Goal: Information Seeking & Learning: Learn about a topic

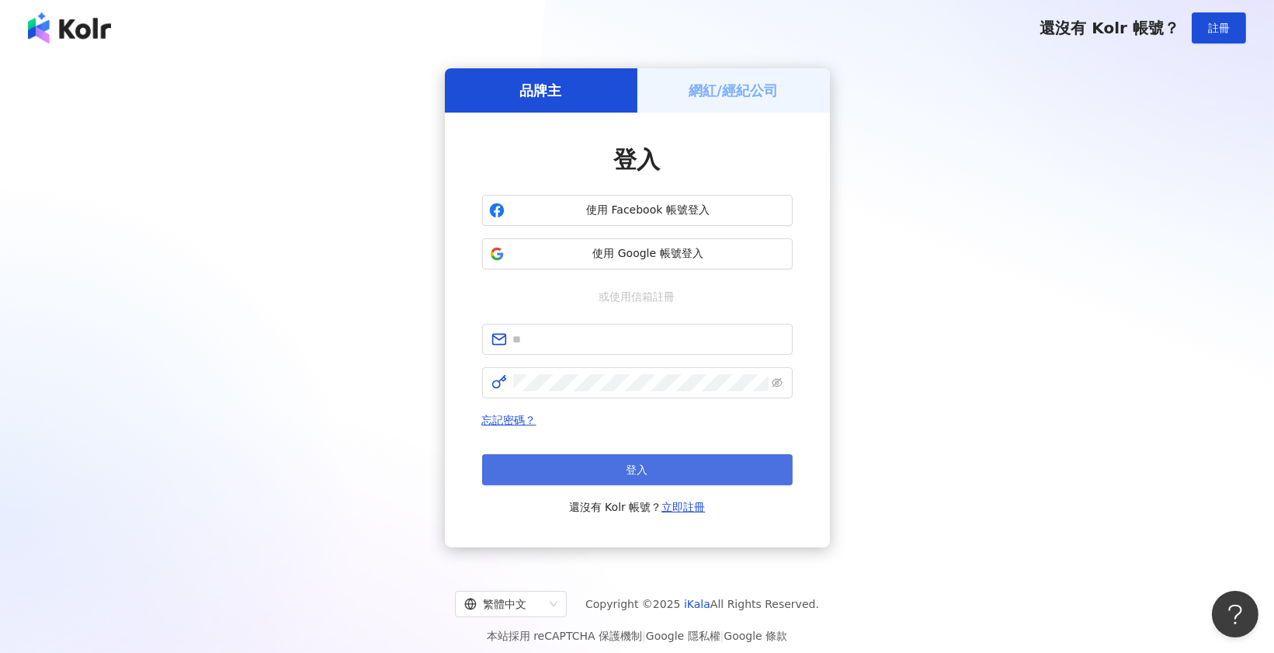
click at [644, 468] on span "登入" at bounding box center [637, 469] width 22 height 12
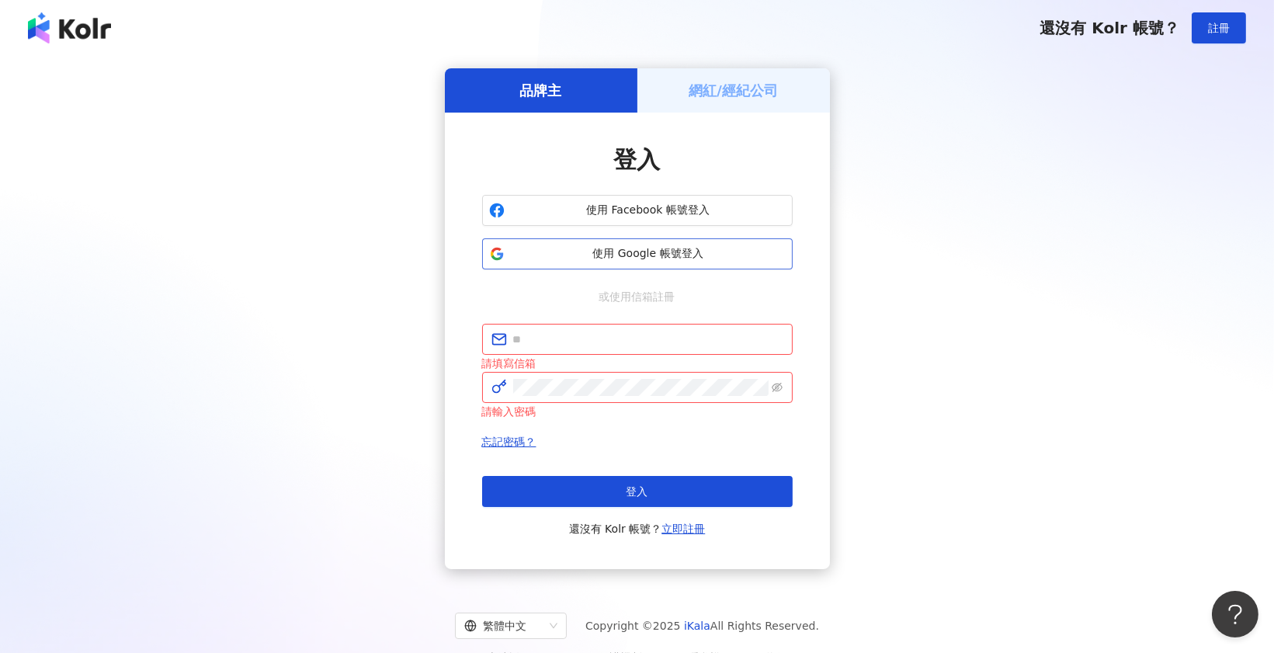
click at [608, 264] on button "使用 Google 帳號登入" at bounding box center [637, 253] width 310 height 31
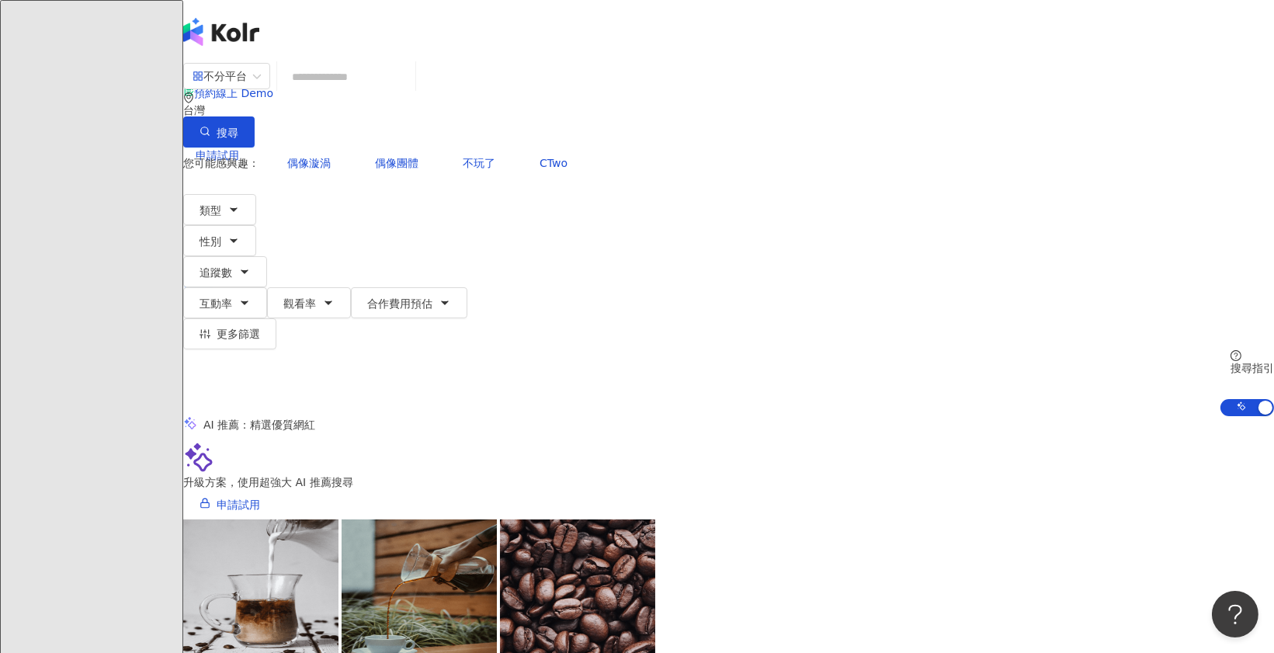
click at [409, 92] on input "search" at bounding box center [346, 76] width 126 height 29
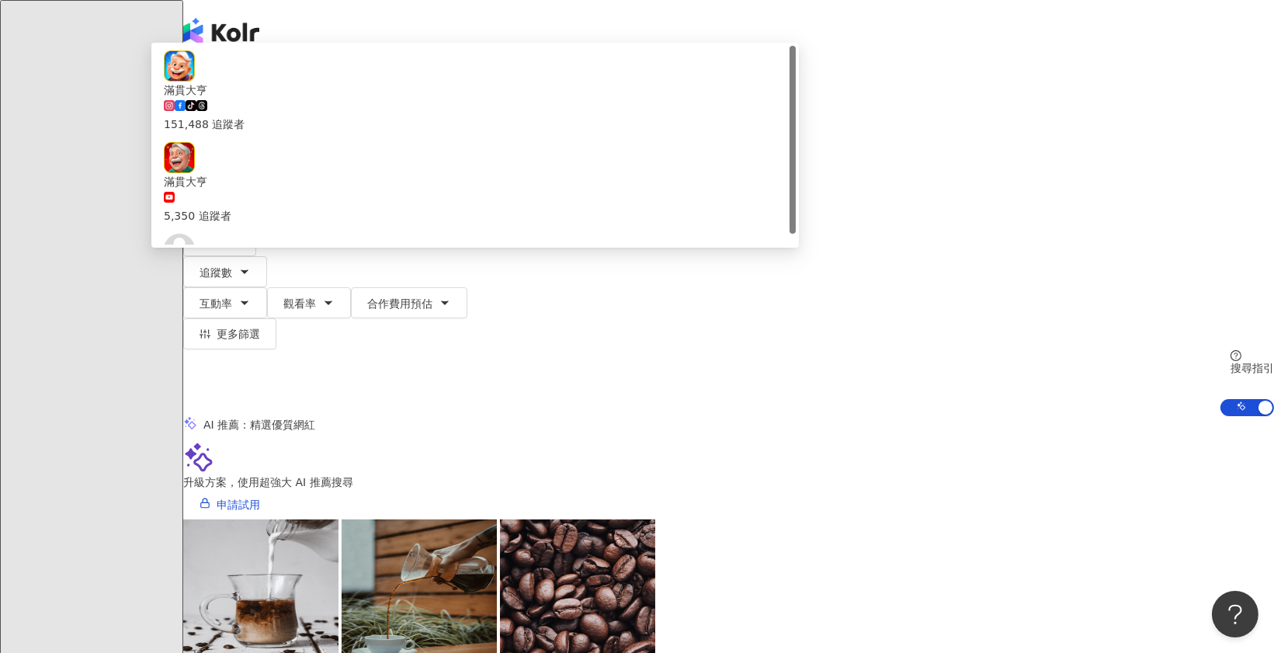
type input "****"
click at [255, 116] on button "搜尋" at bounding box center [218, 131] width 71 height 31
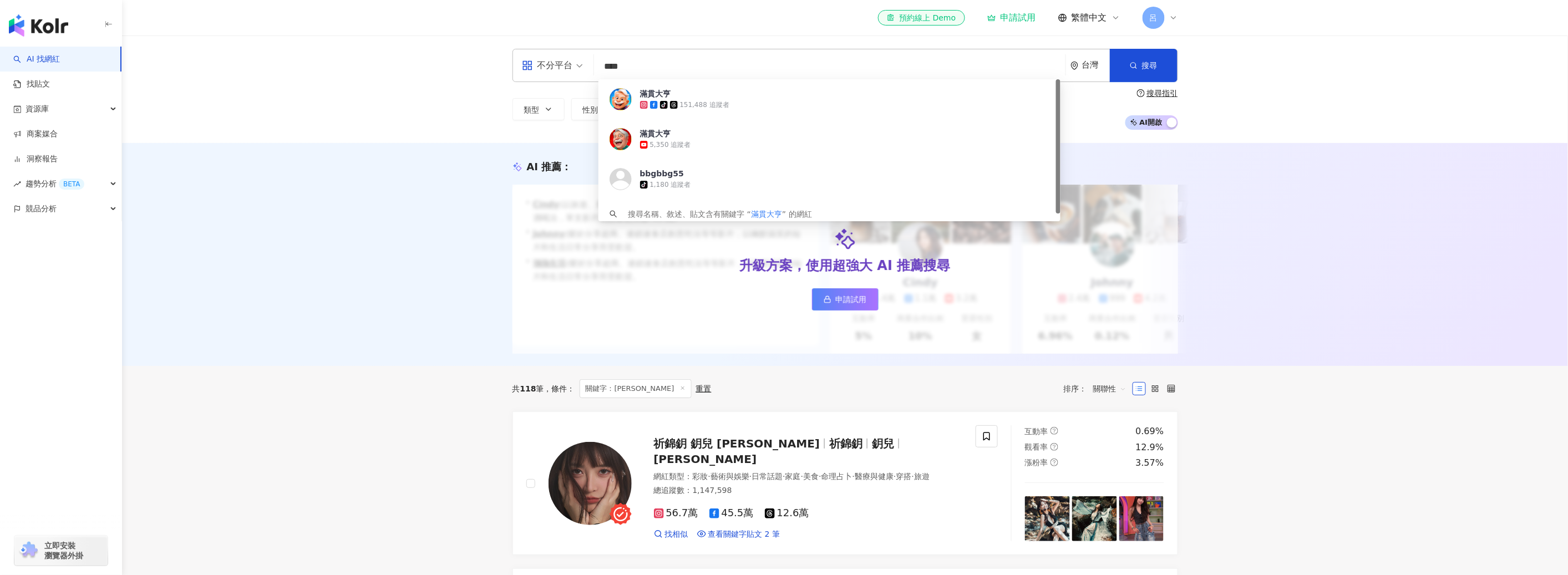
click at [1276, 141] on div "不分平台 **** 台灣 搜尋 af9b08ee-6035-4f48-98a3-6f02f69f77f1 滿貫大亨 tiktok-icon 151,488 追…" at bounding box center [845, 89] width 1447 height 108
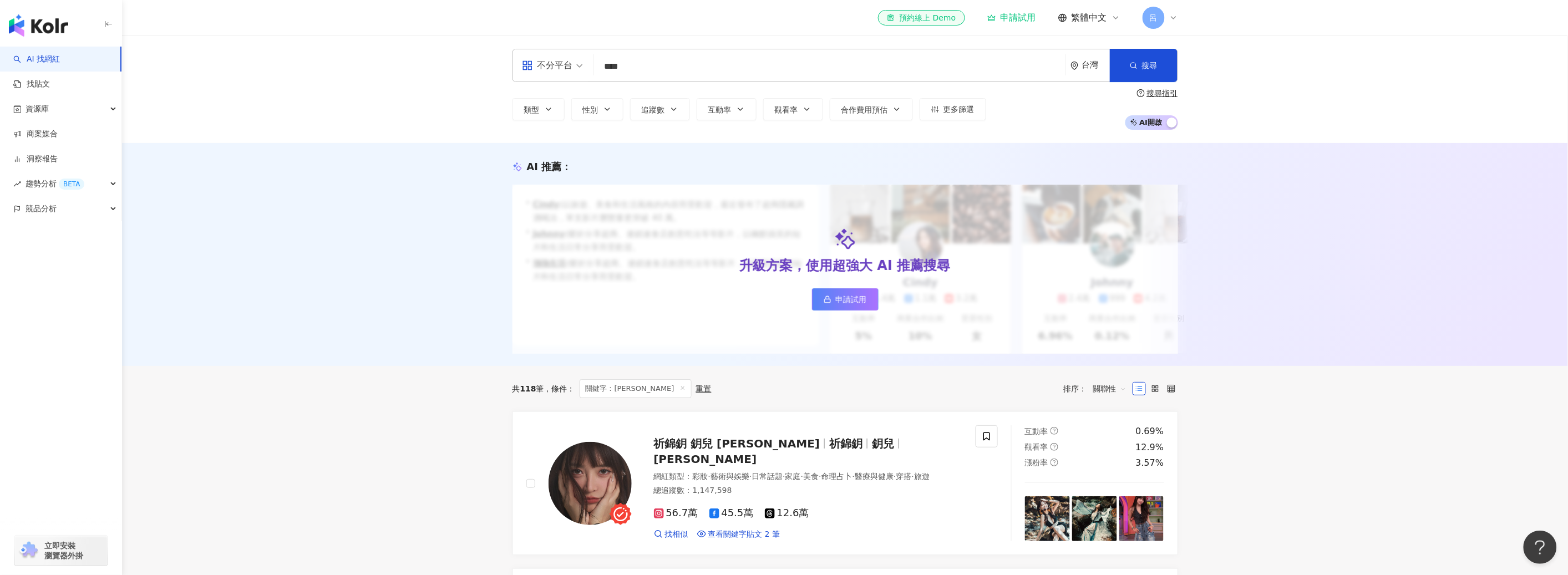
click at [992, 74] on input "****" at bounding box center [830, 66] width 462 height 21
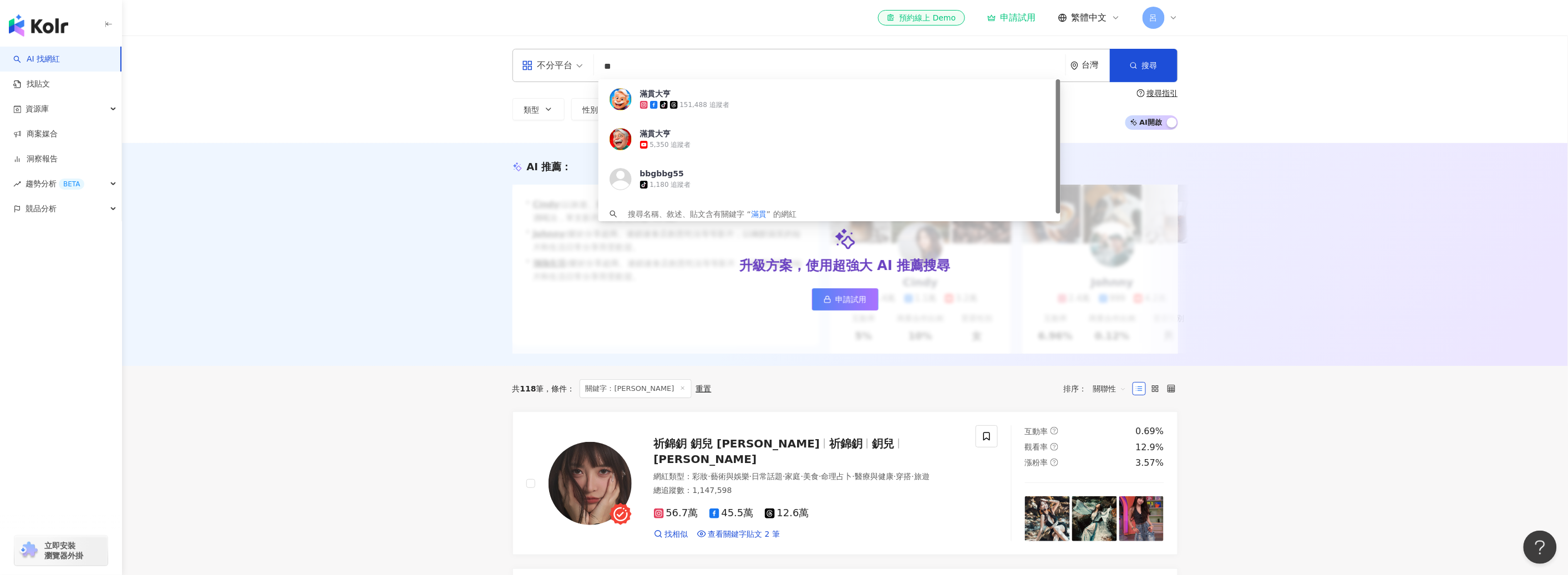
type input "*"
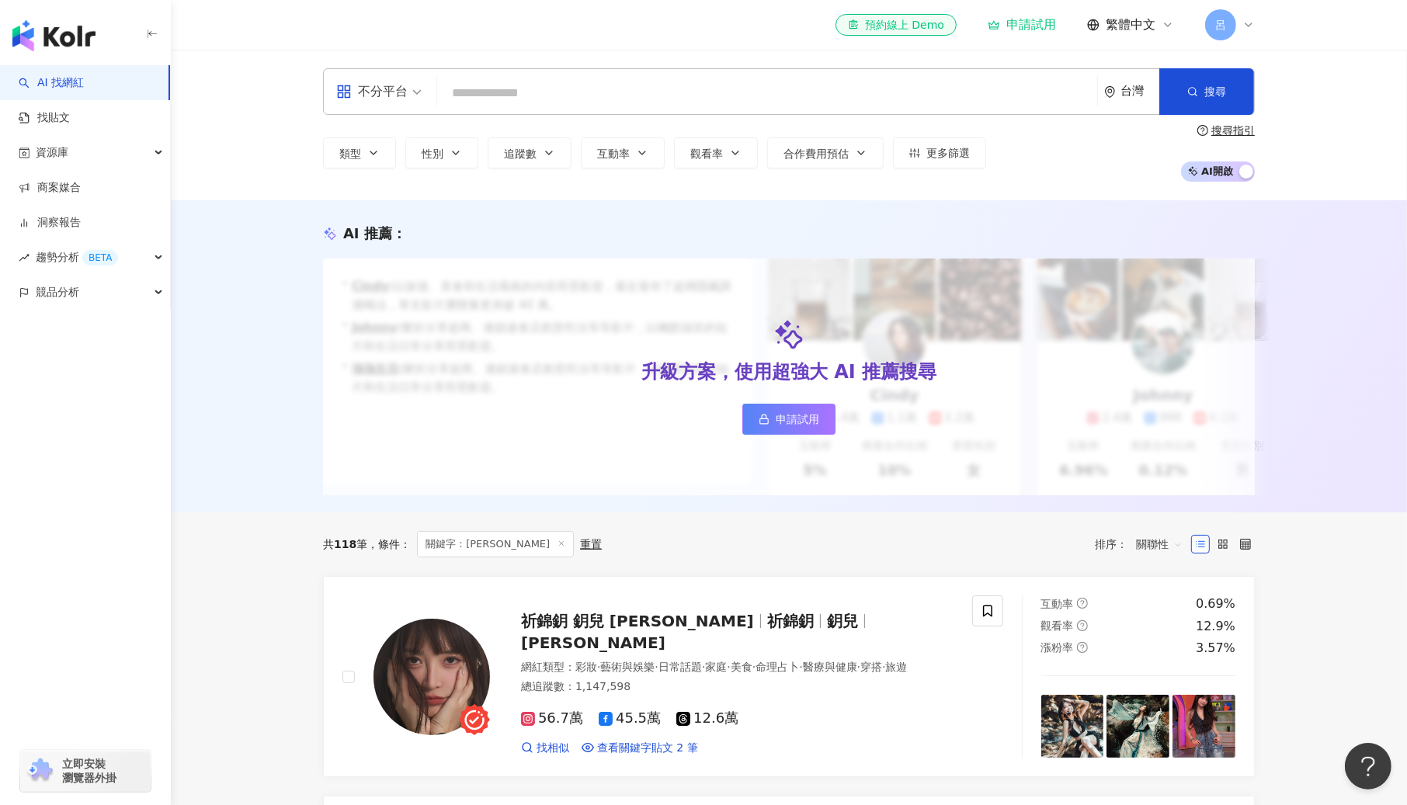
click at [1245, 16] on div "呂" at bounding box center [1230, 24] width 50 height 31
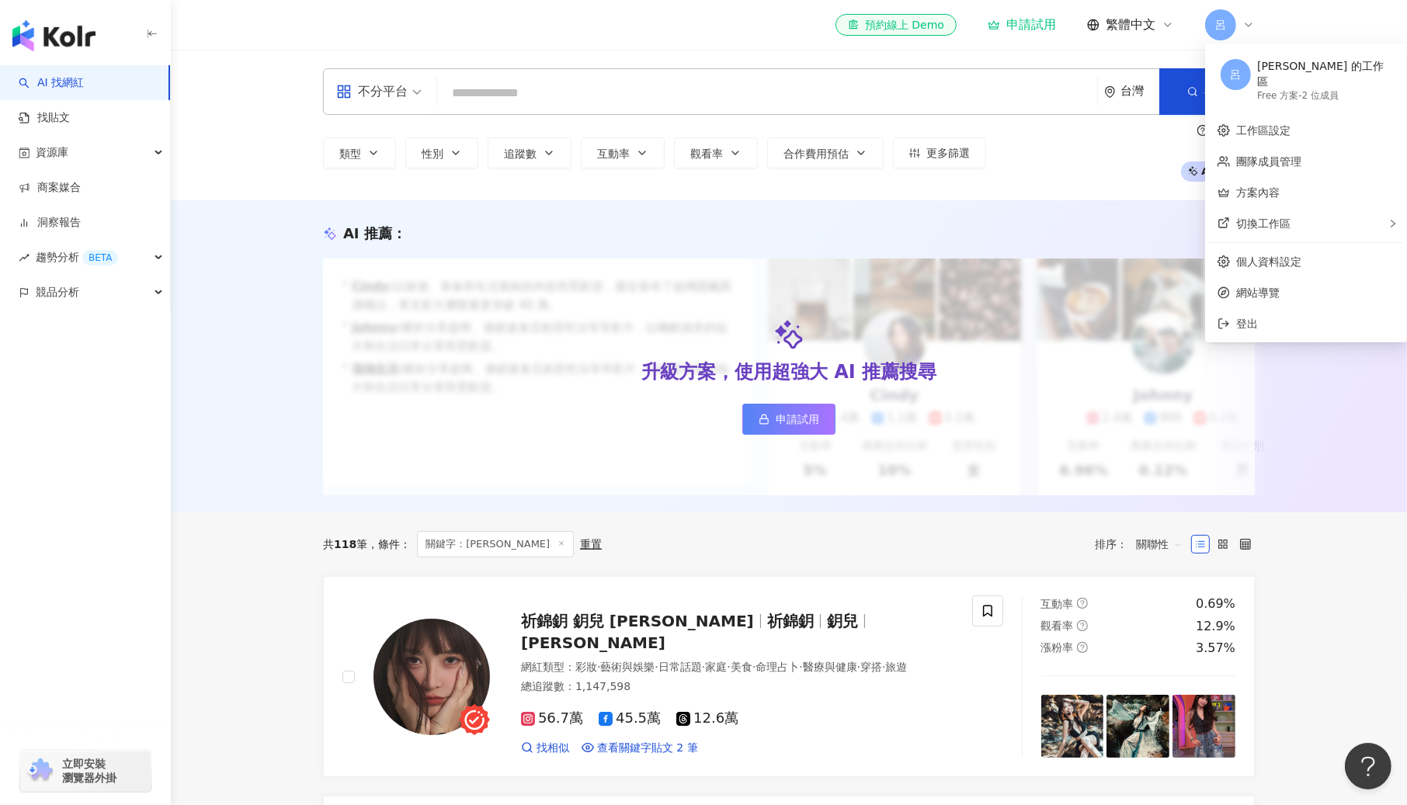
click at [1247, 19] on icon at bounding box center [1248, 25] width 12 height 12
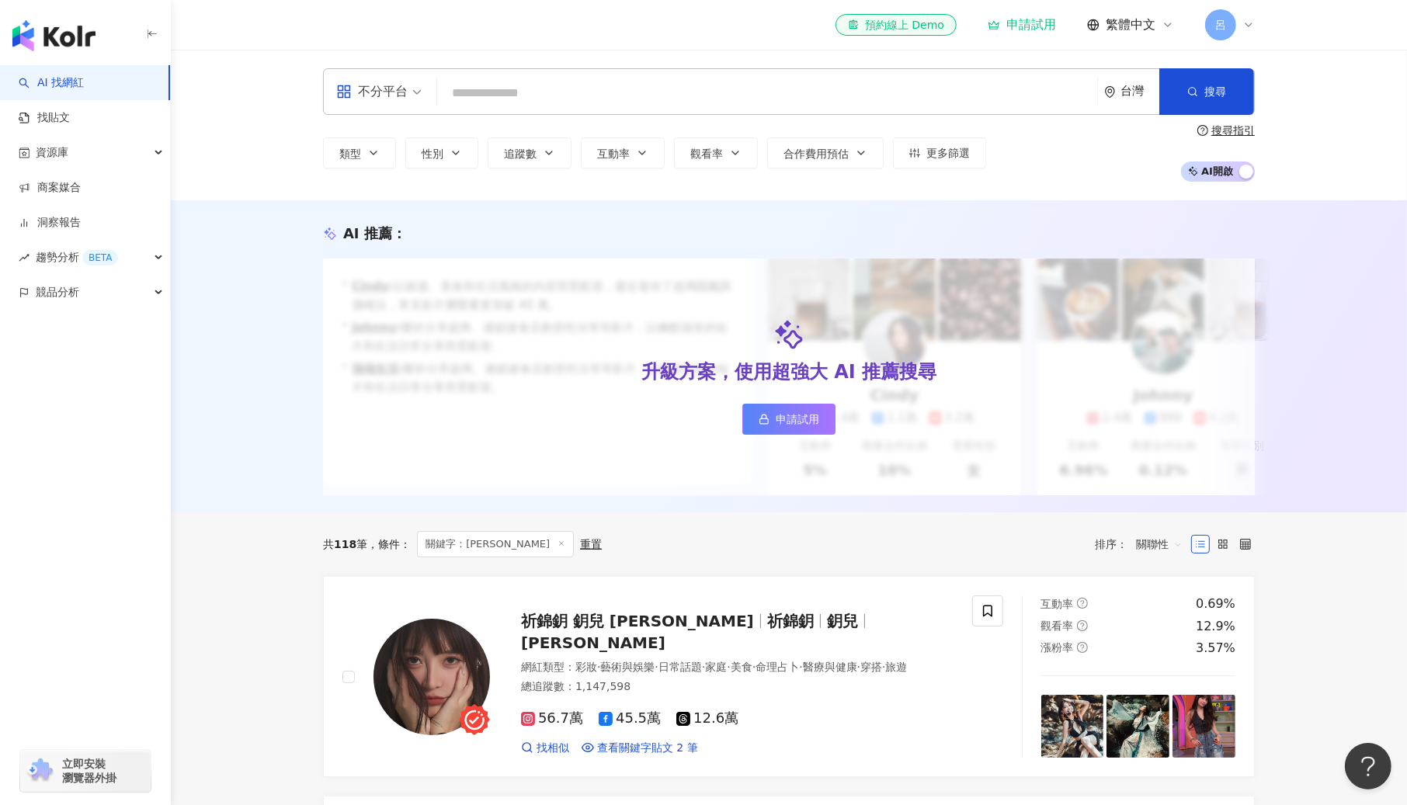
click at [1397, 507] on div "AI 推薦 ： 升級方案，使用超強大 AI 推薦搜尋 申請試用 • [PERSON_NAME] : 以旅遊、美食和生活風格的內容而受歡迎，最近發布了超商隱藏調…" at bounding box center [789, 356] width 1236 height 312
click at [63, 75] on link "AI 找網紅" at bounding box center [51, 83] width 65 height 16
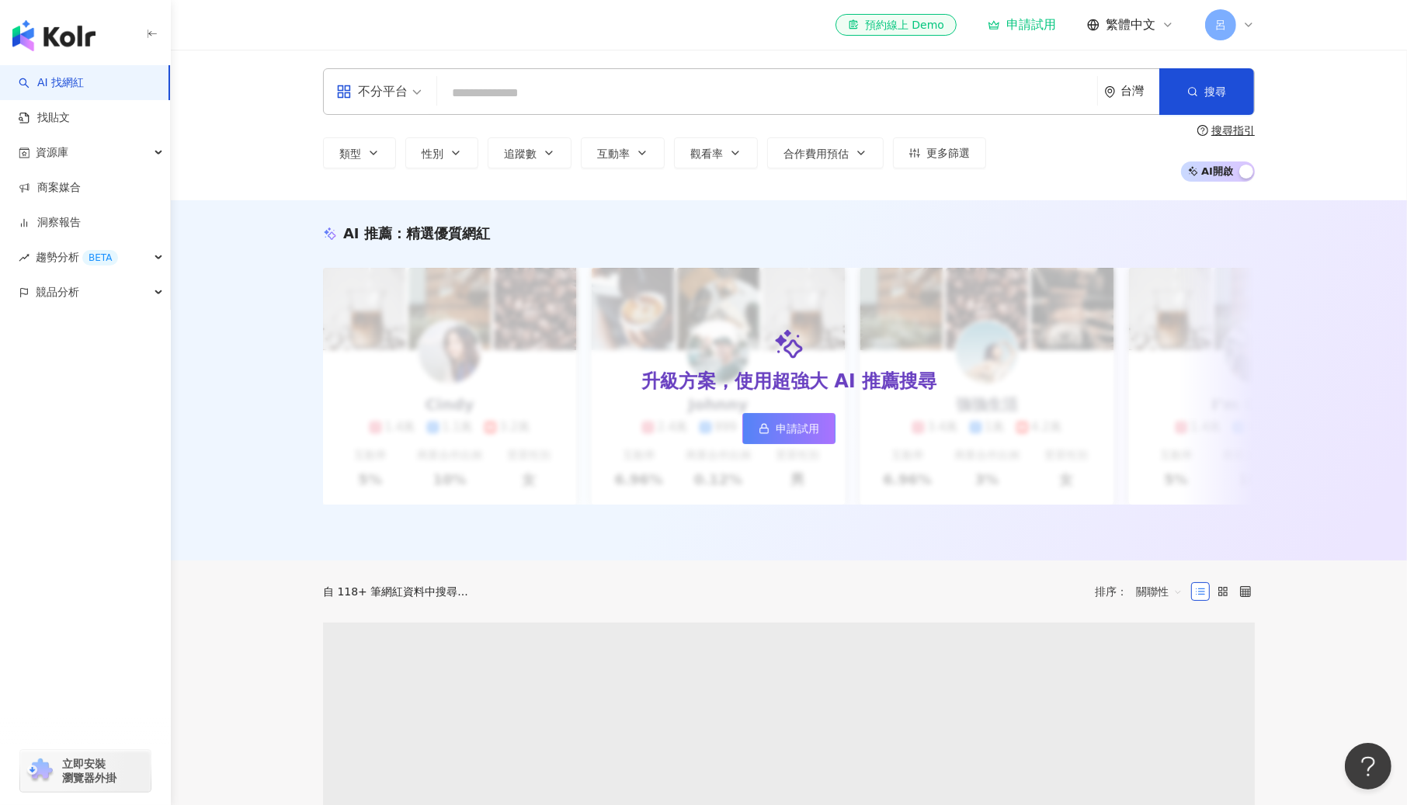
click at [50, 44] on img "button" at bounding box center [53, 35] width 83 height 31
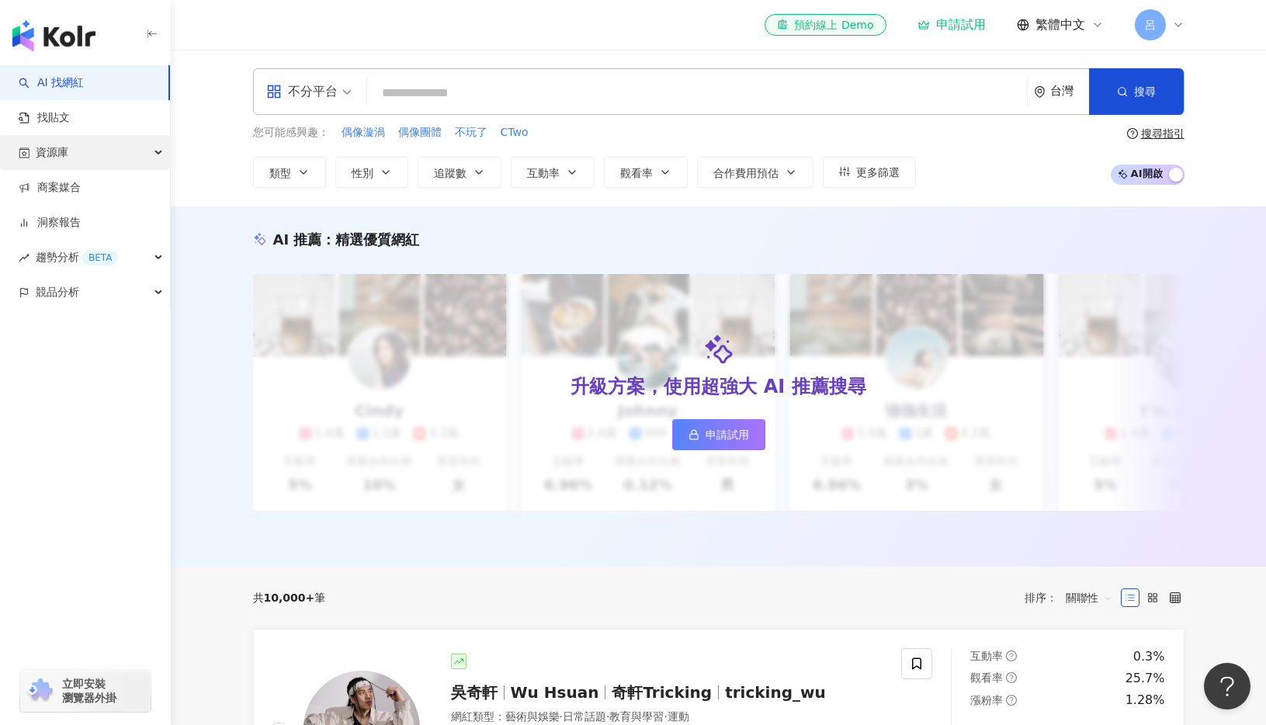
click at [157, 153] on icon "button" at bounding box center [160, 153] width 8 height 0
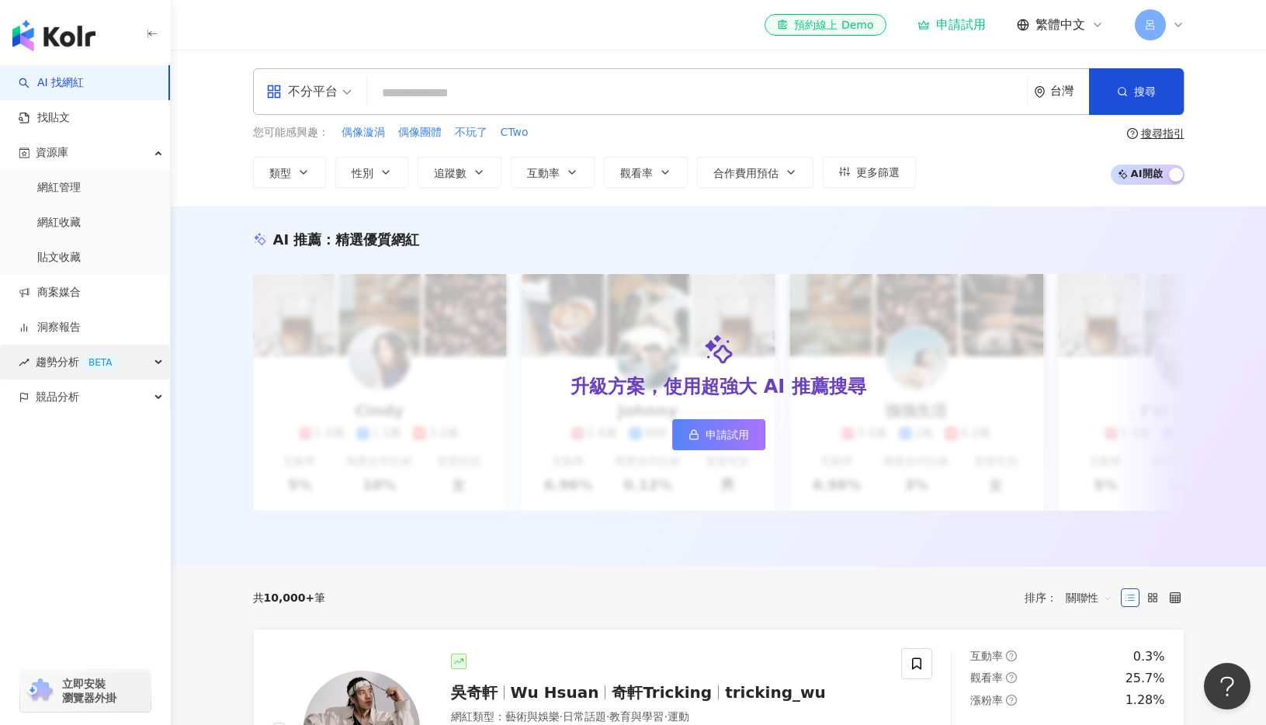
click at [151, 362] on div "趨勢分析 BETA" at bounding box center [85, 362] width 170 height 35
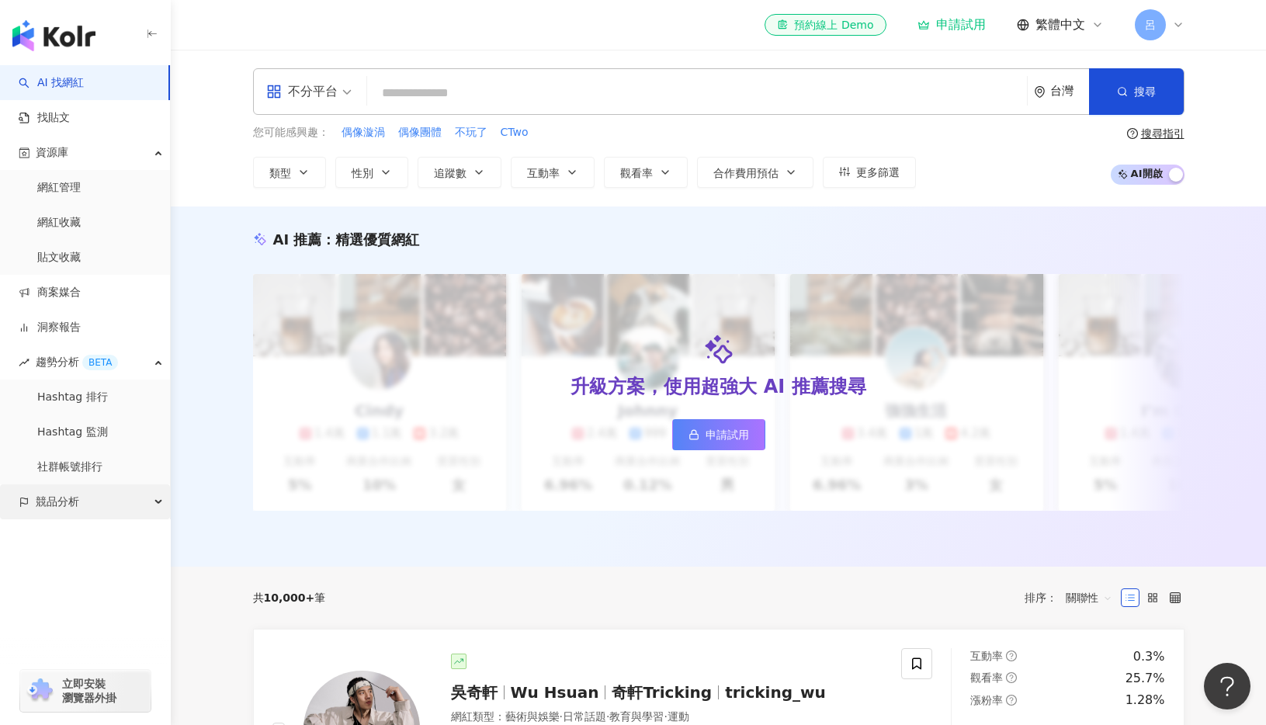
click at [157, 500] on div "競品分析" at bounding box center [85, 501] width 170 height 35
click at [75, 186] on link "網紅管理" at bounding box center [58, 188] width 43 height 16
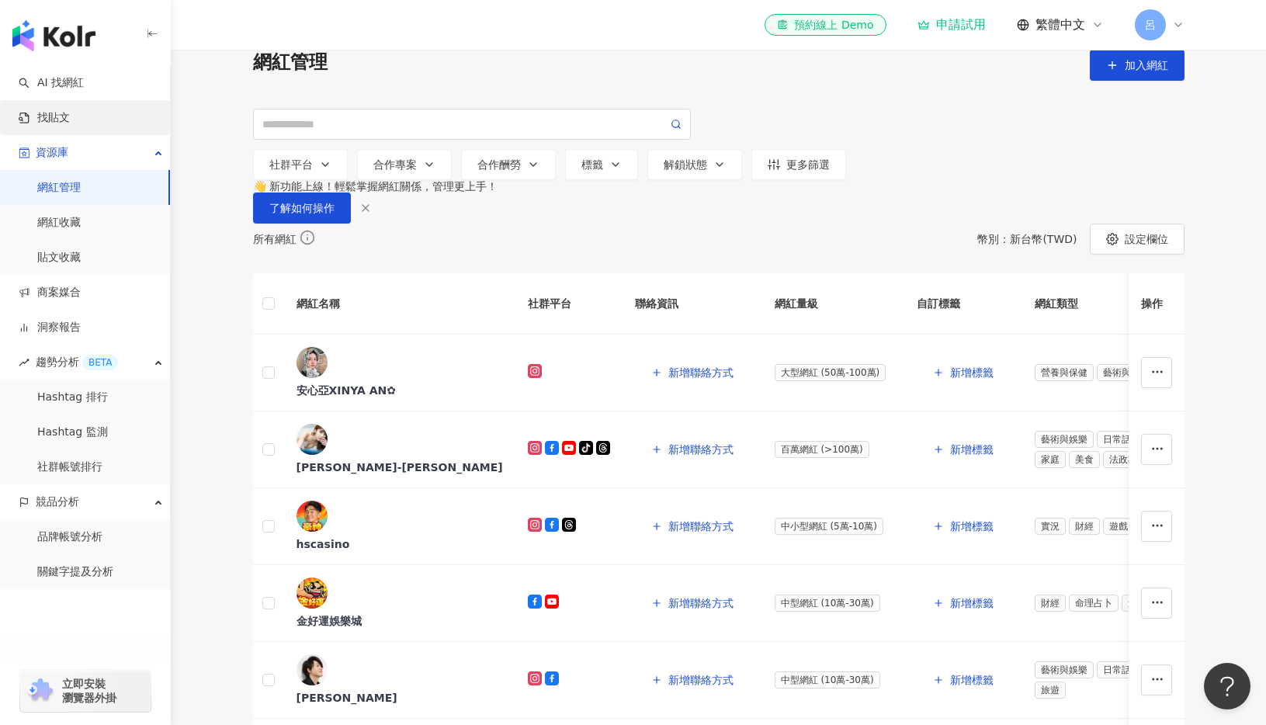
click at [54, 121] on link "找貼文" at bounding box center [44, 118] width 51 height 16
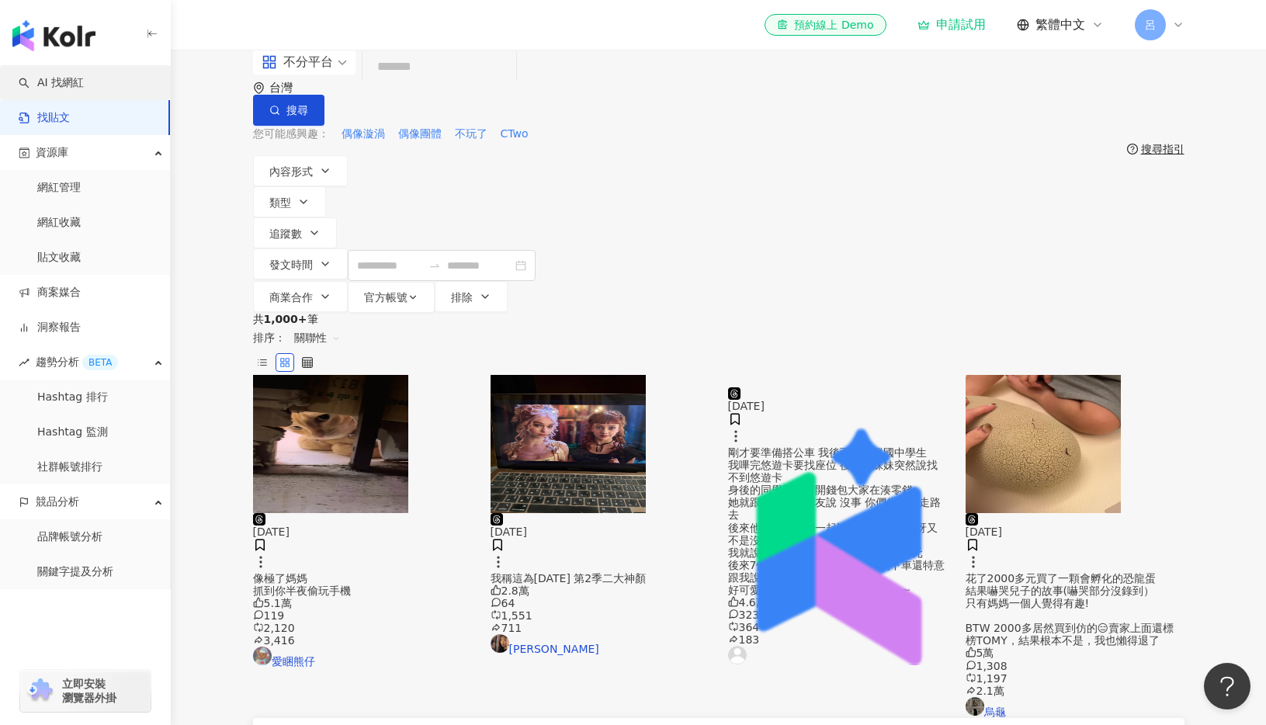
click at [54, 82] on link "AI 找網紅" at bounding box center [51, 83] width 65 height 16
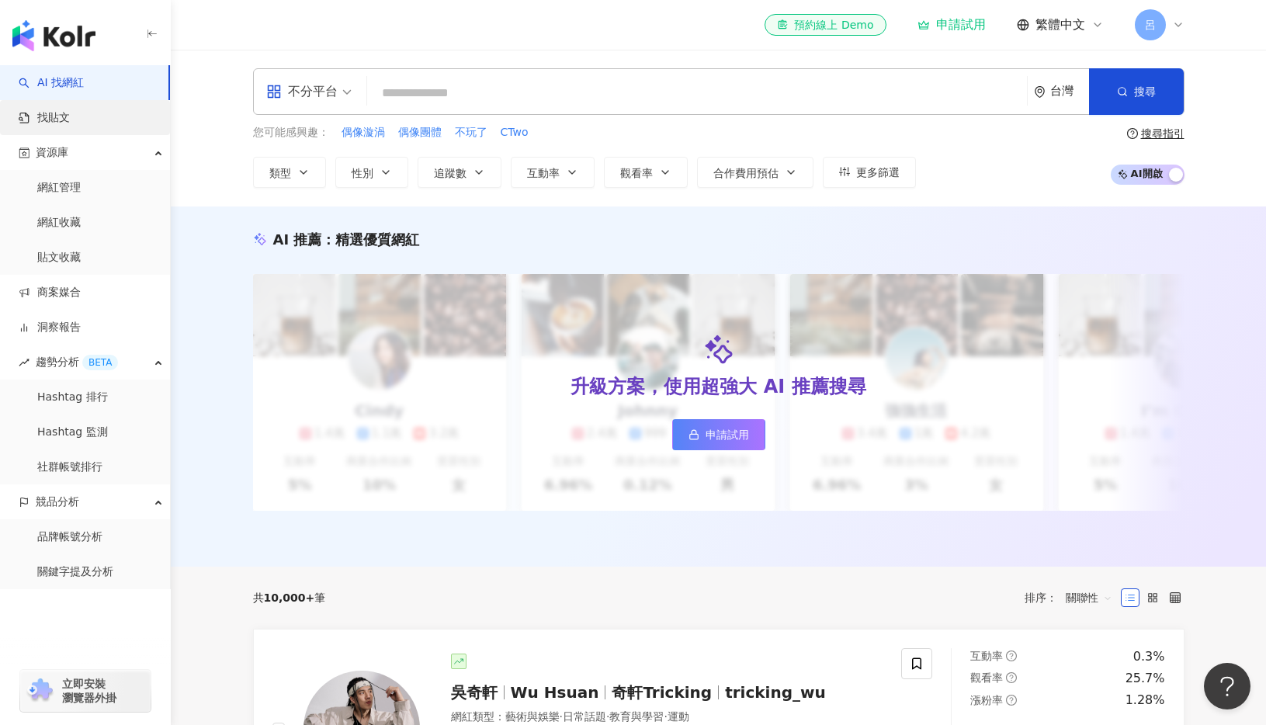
click at [56, 119] on link "找貼文" at bounding box center [44, 118] width 51 height 16
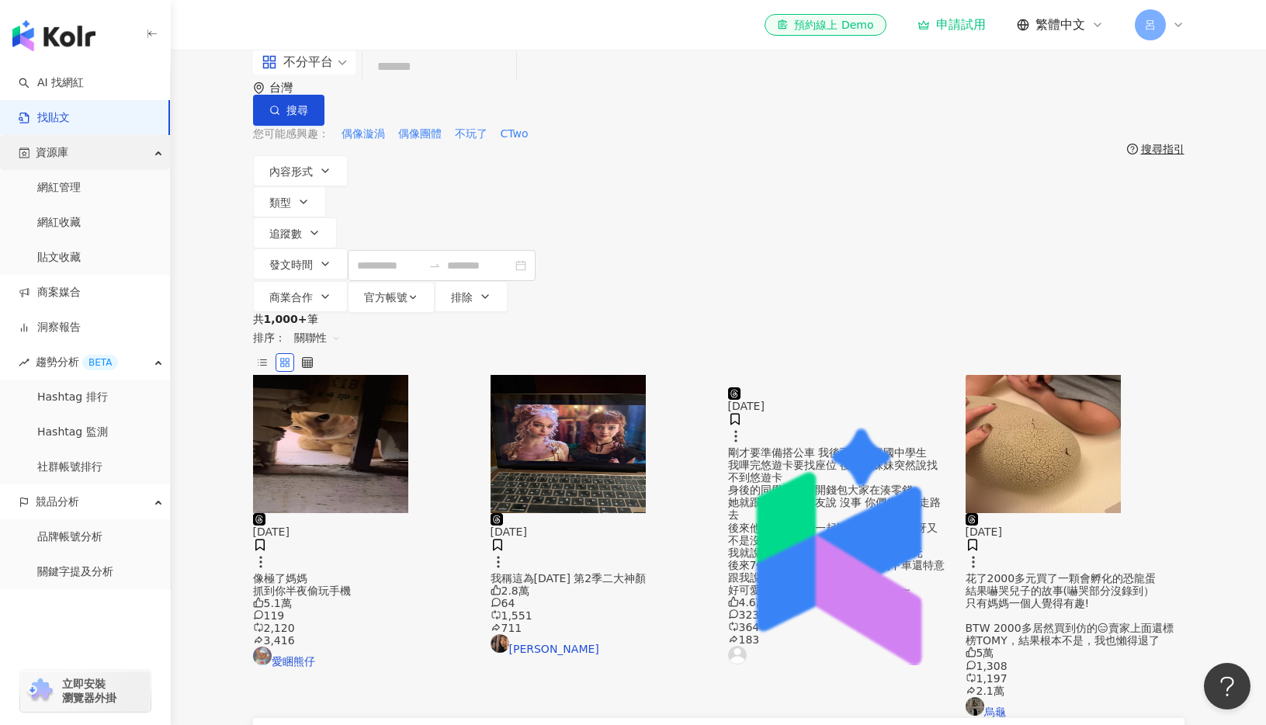
click at [54, 151] on span "資源庫" at bounding box center [52, 152] width 33 height 35
click at [54, 153] on span "資源庫" at bounding box center [52, 152] width 33 height 35
click at [64, 183] on link "網紅管理" at bounding box center [58, 188] width 43 height 16
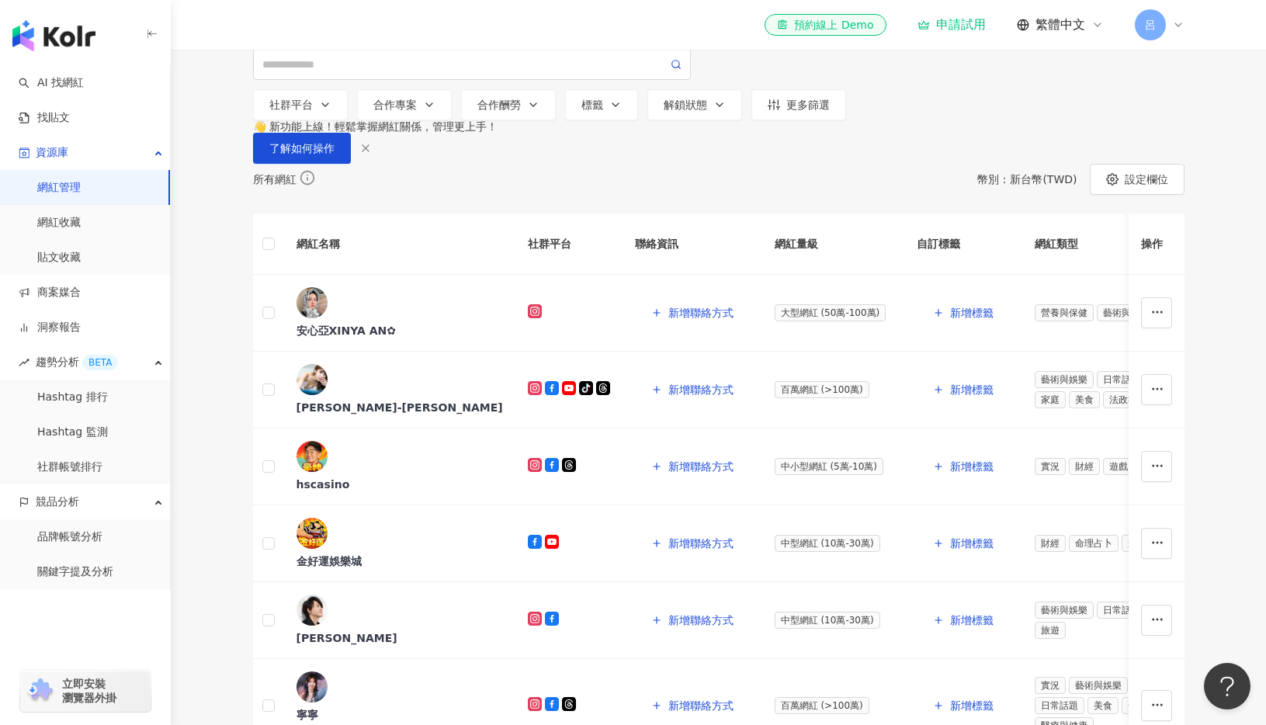
scroll to position [45, 0]
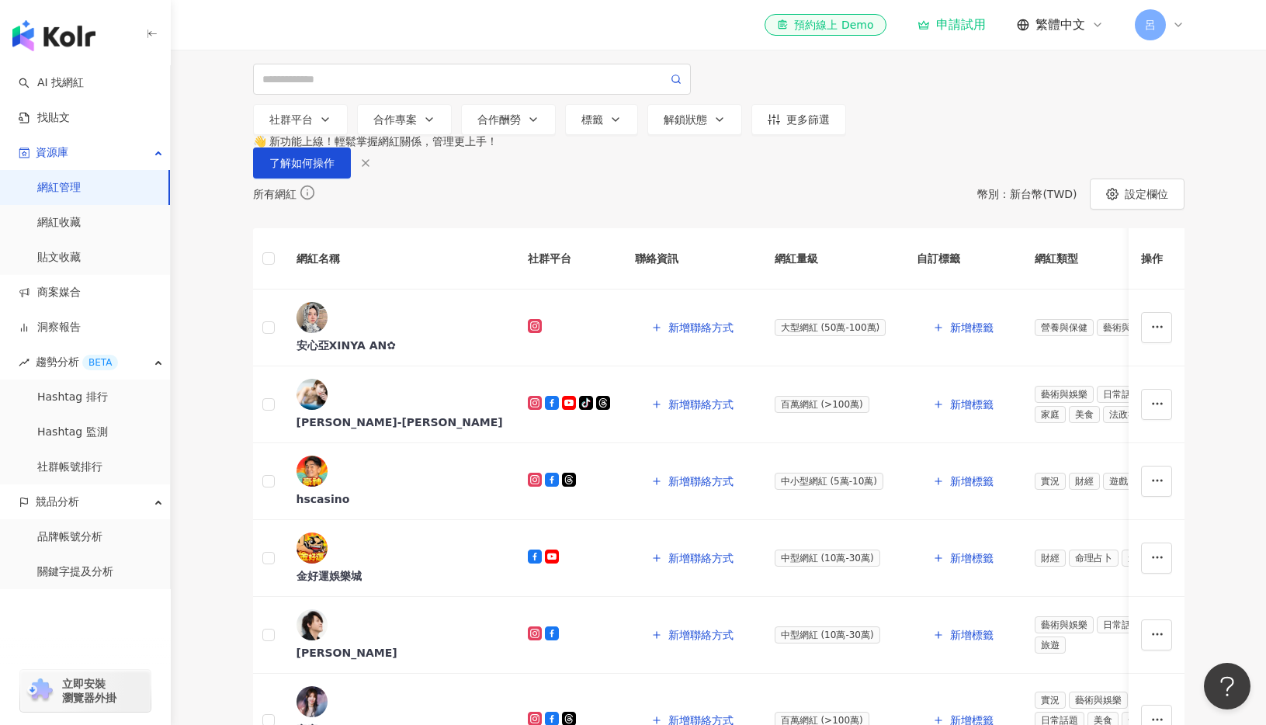
click at [372, 169] on icon "button" at bounding box center [365, 163] width 12 height 12
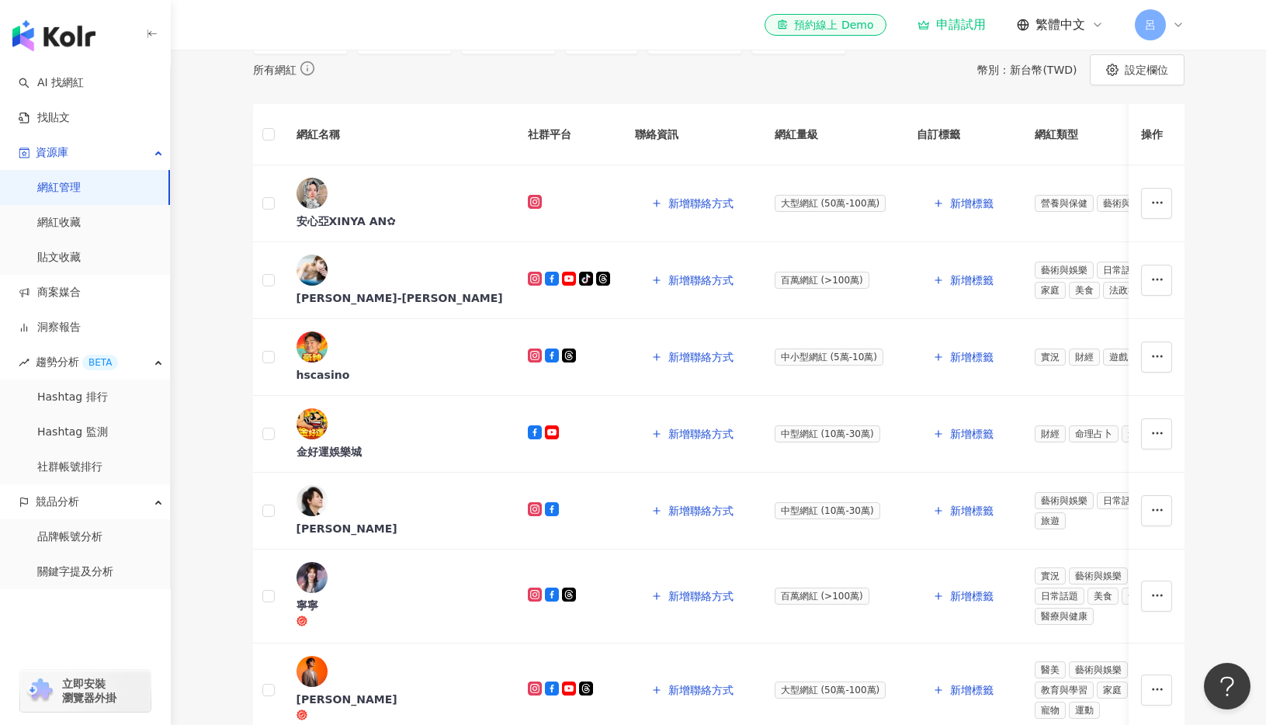
scroll to position [128, 0]
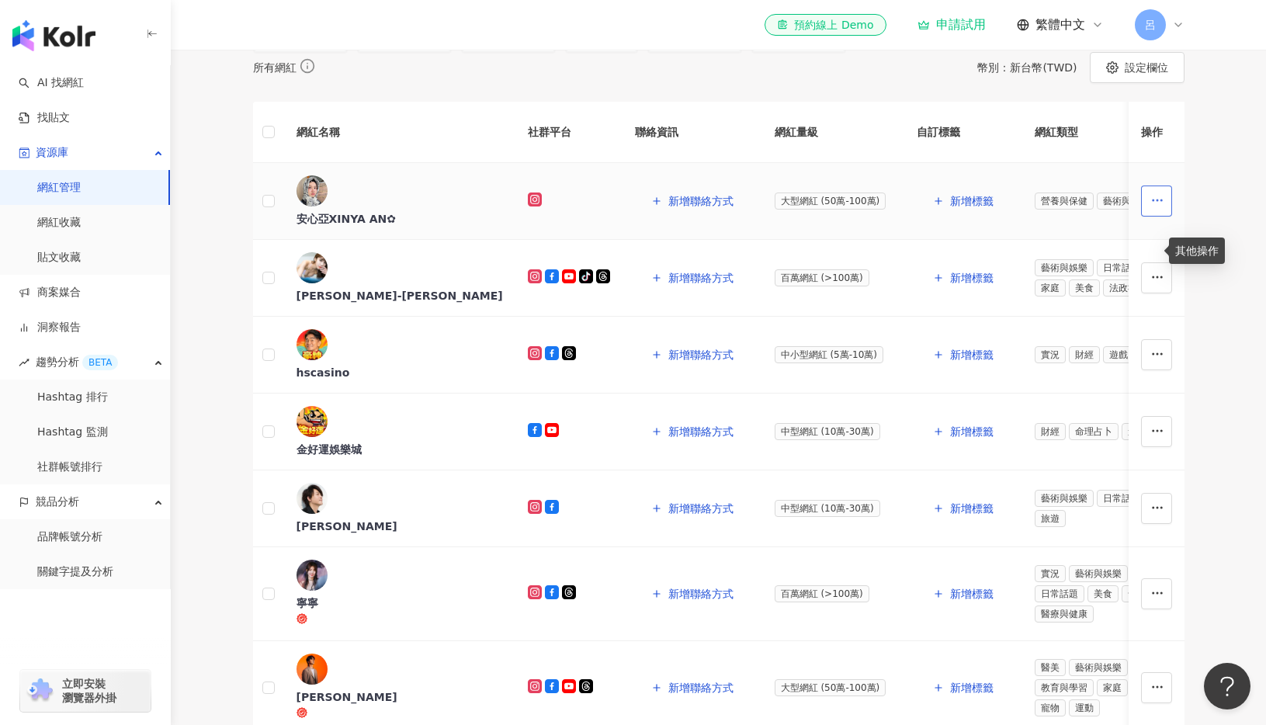
click at [1150, 207] on icon "button" at bounding box center [1157, 200] width 14 height 14
click at [1216, 380] on main "網紅管理 加入網紅 社群平台 合作專案 合作酬勞 標籤 解鎖狀態 更多篩選 所有網紅 幣別 ： 新台幣 ( TWD ) 設定欄位 網紅名稱 社群平台 聯絡資訊…" at bounding box center [718, 545] width 1095 height 1247
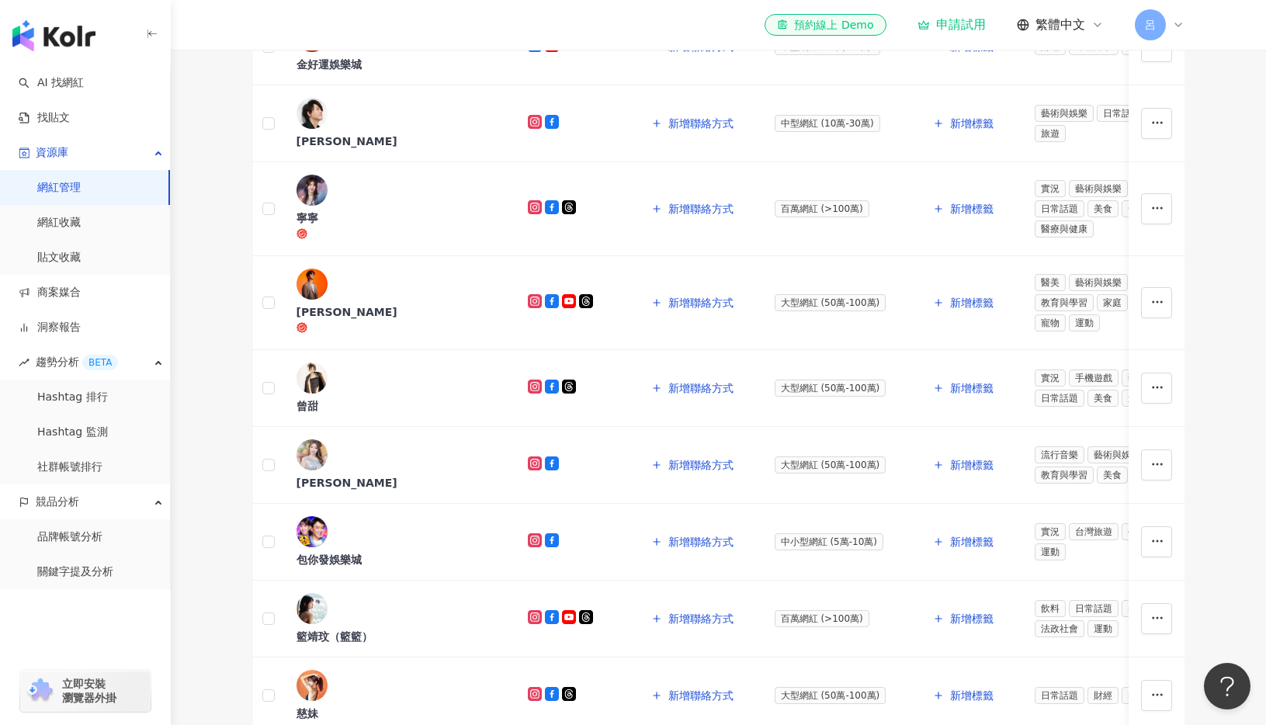
scroll to position [672, 0]
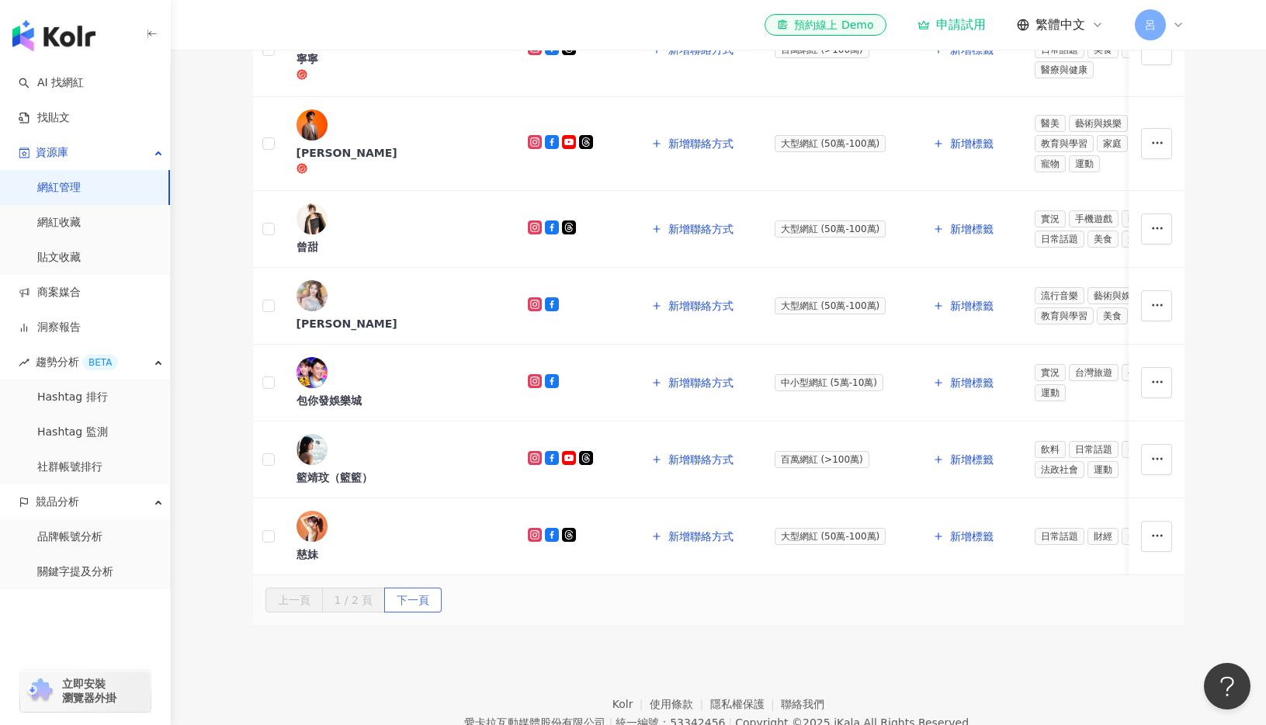
click at [429, 588] on span "下一頁" at bounding box center [413, 600] width 33 height 25
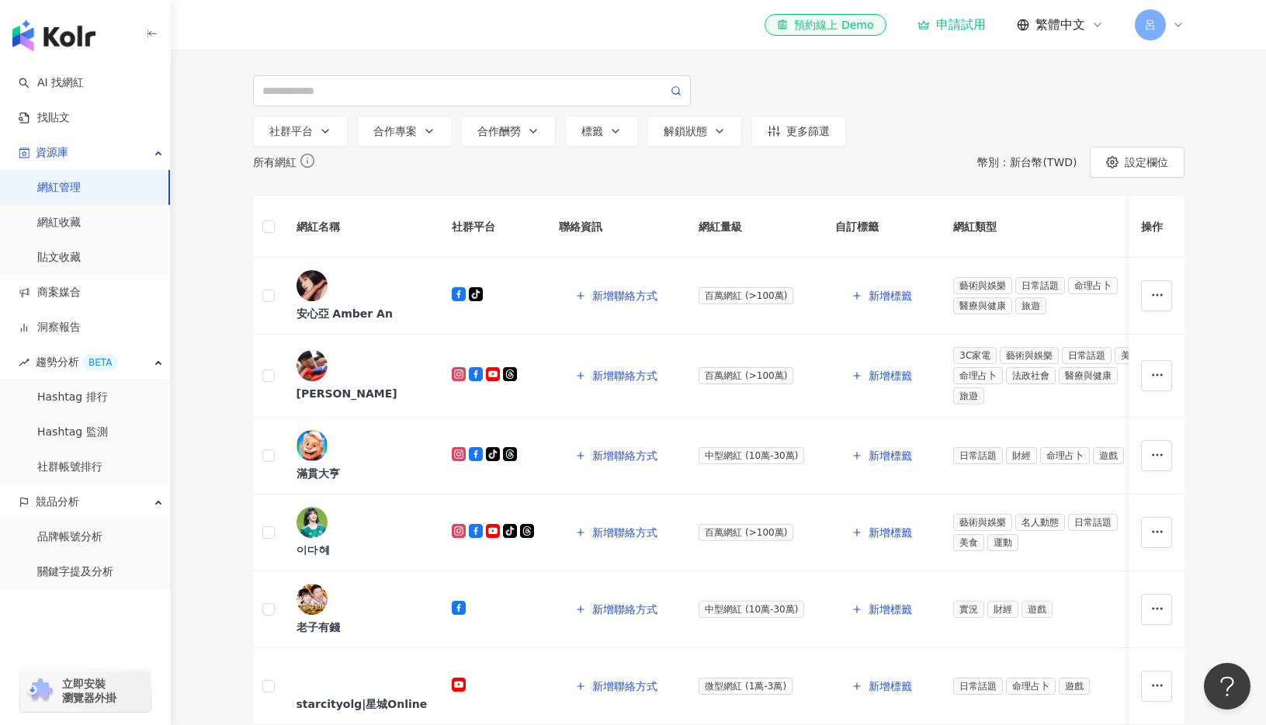
scroll to position [0, 0]
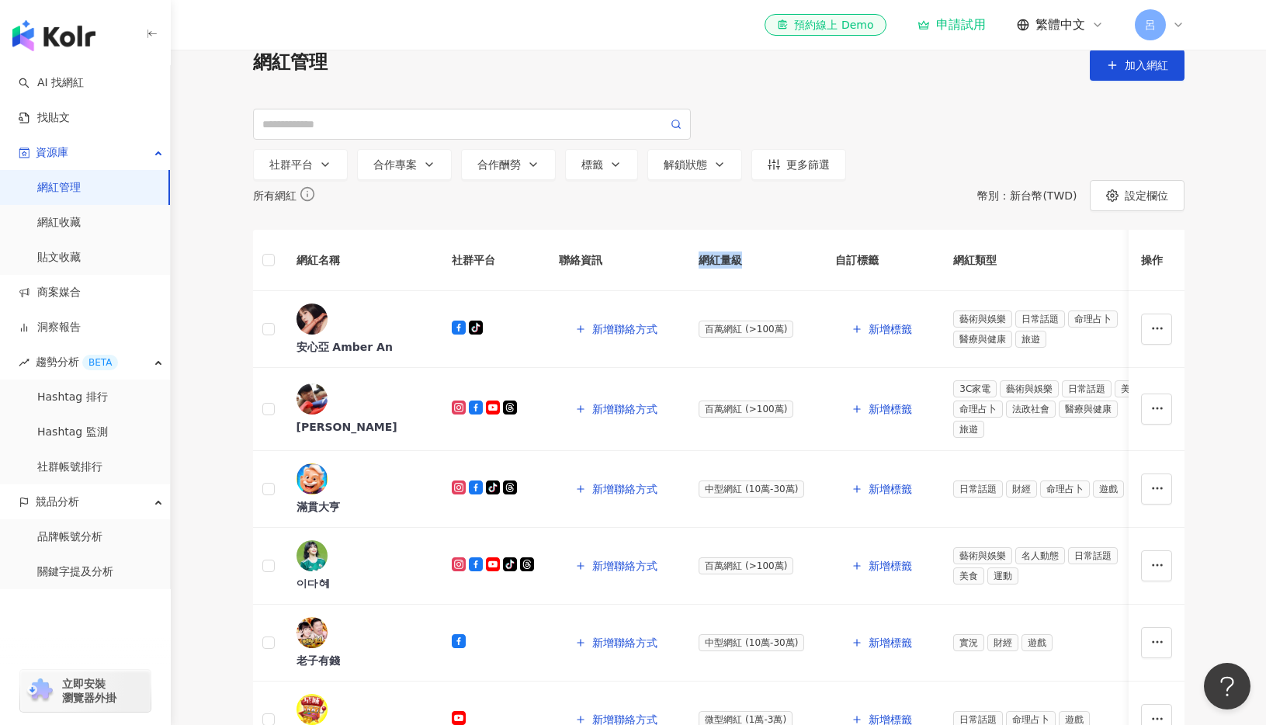
drag, startPoint x: 687, startPoint y: 317, endPoint x: 752, endPoint y: 317, distance: 65.2
click at [752, 291] on th "網紅量級" at bounding box center [754, 260] width 137 height 61
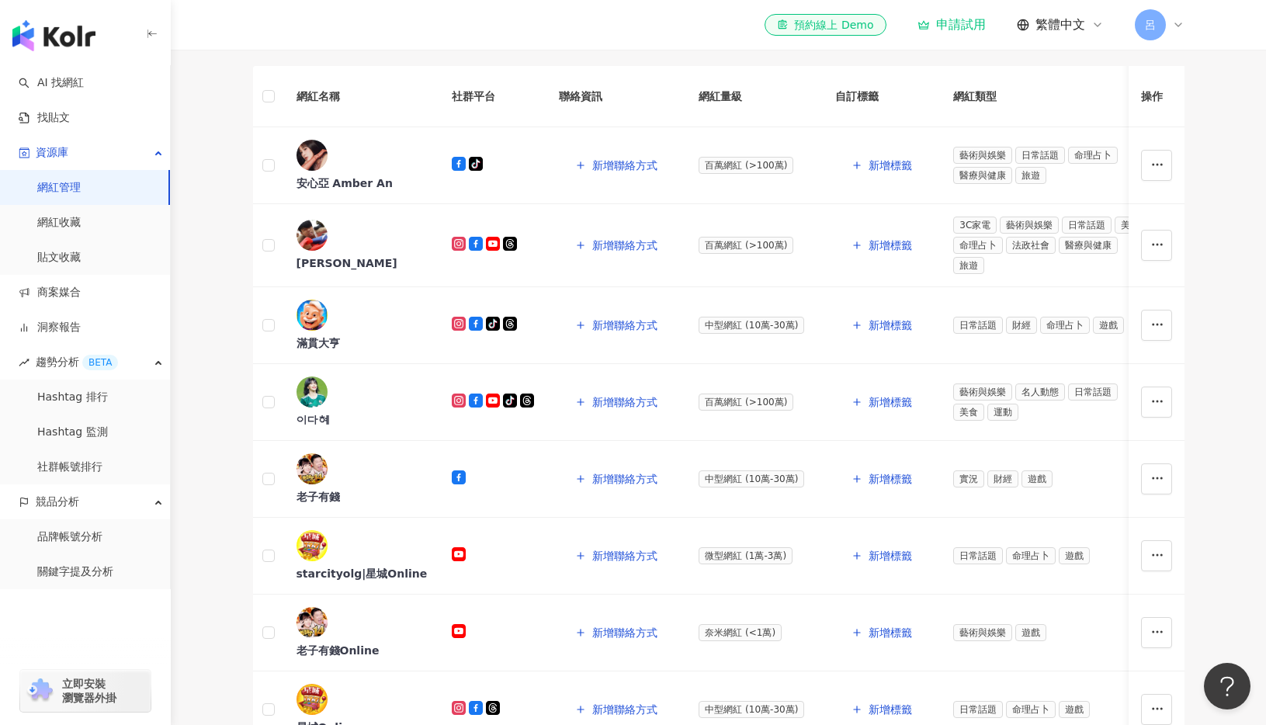
drag, startPoint x: 528, startPoint y: 698, endPoint x: 610, endPoint y: 695, distance: 82.3
click at [610, 695] on div "網紅名稱 社群平台 聯絡資訊 網紅量級 自訂標籤 網紅類型 追蹤數 K-Score 近三個月 受眾主要年齡 受眾主要性別 互動率 近三個月 Reels 互動率…" at bounding box center [718, 407] width 931 height 682
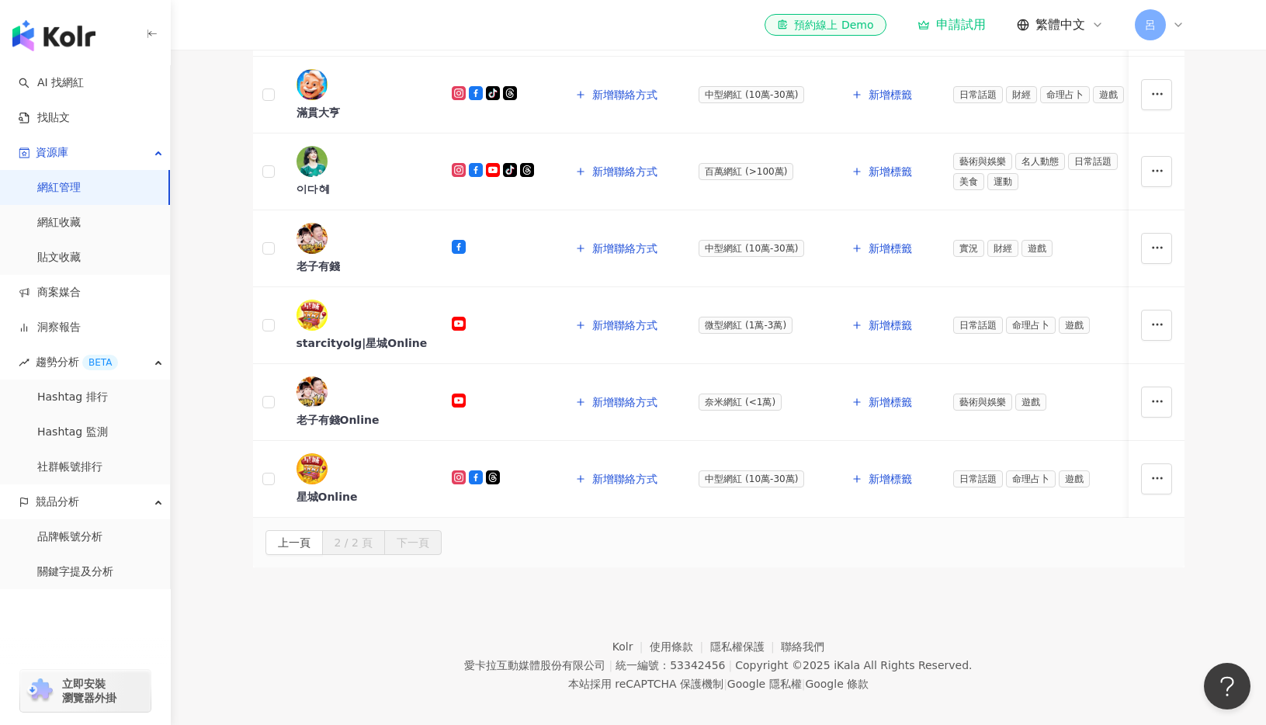
scroll to position [396, 0]
click at [323, 529] on button "上一頁" at bounding box center [293, 541] width 57 height 25
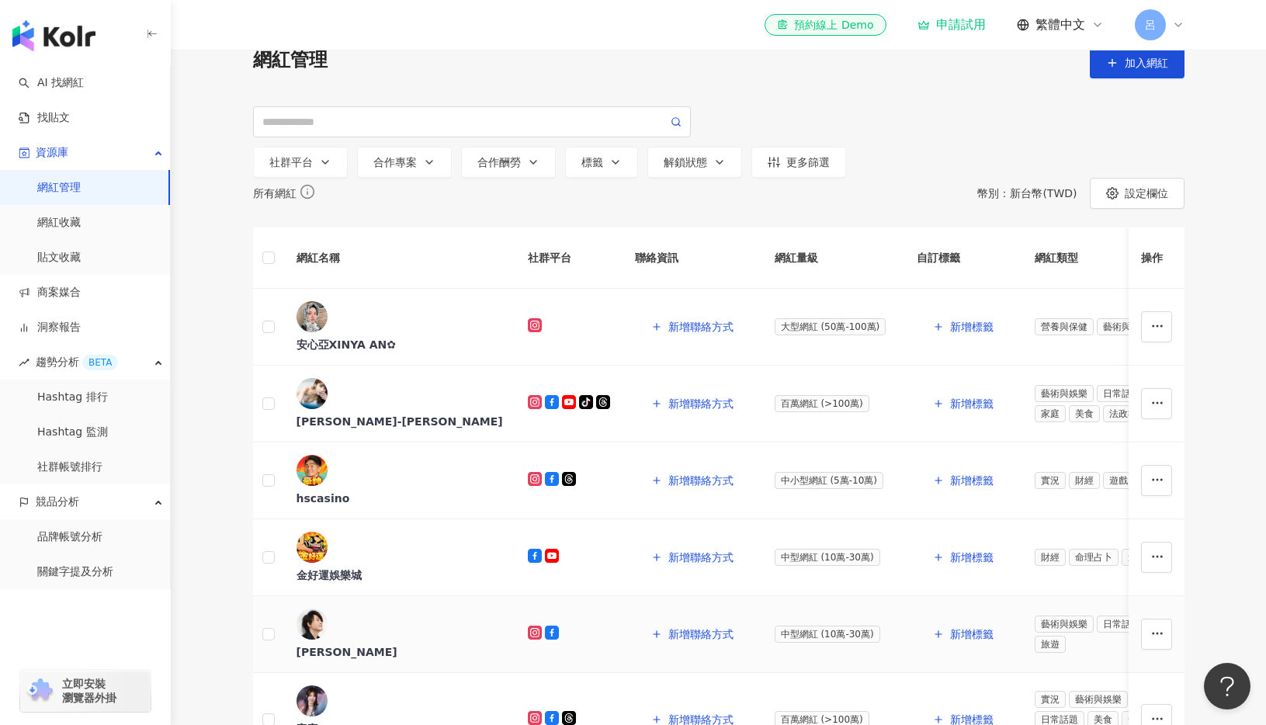
scroll to position [0, 0]
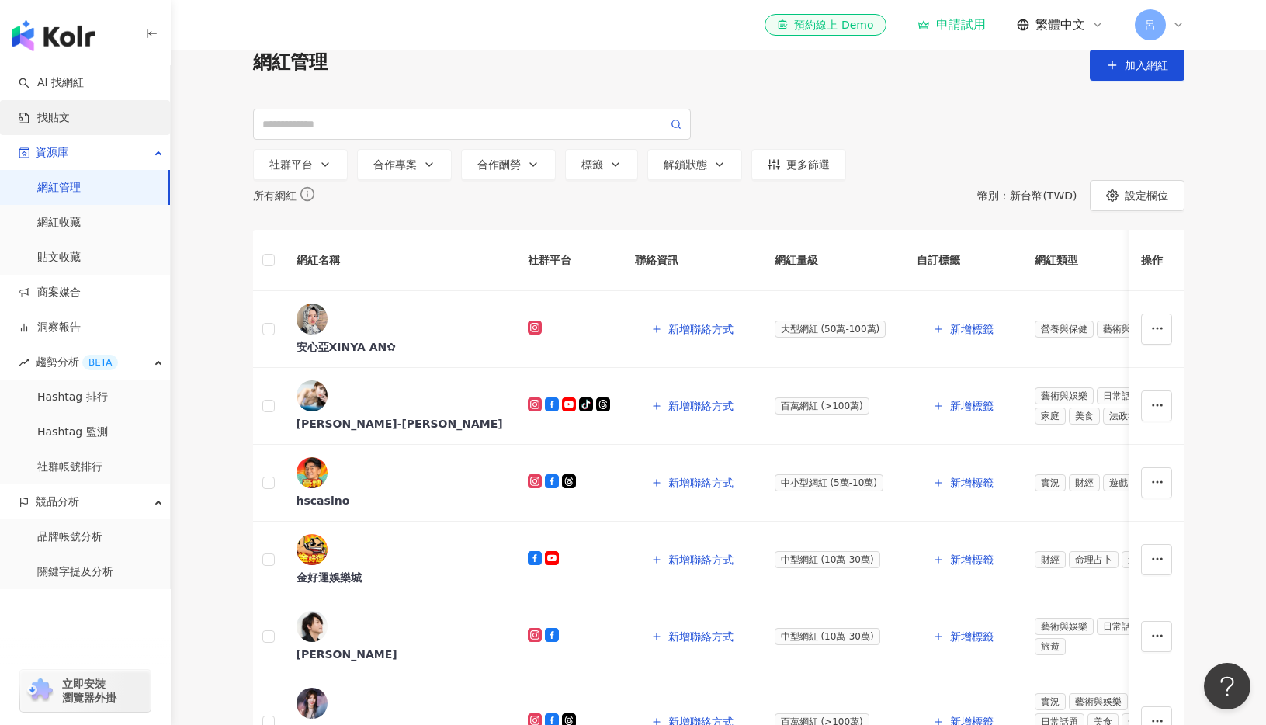
click at [52, 120] on link "找貼文" at bounding box center [44, 118] width 51 height 16
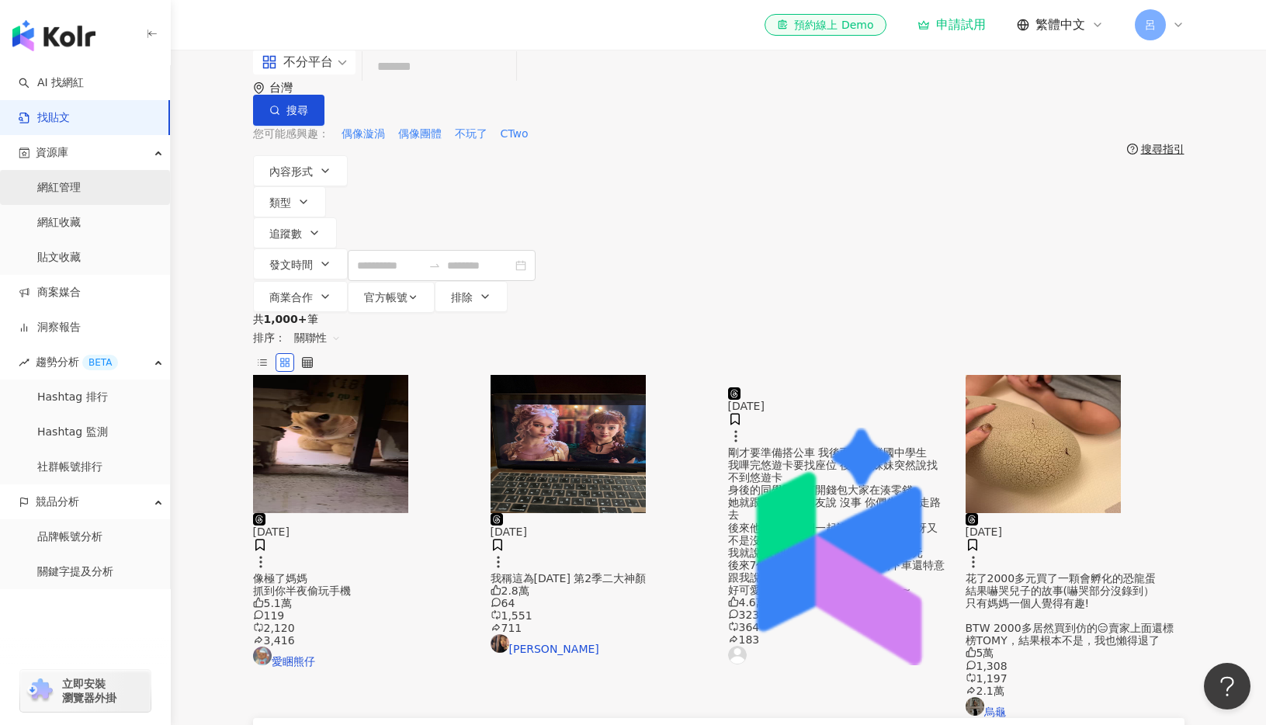
click at [61, 189] on link "網紅管理" at bounding box center [58, 188] width 43 height 16
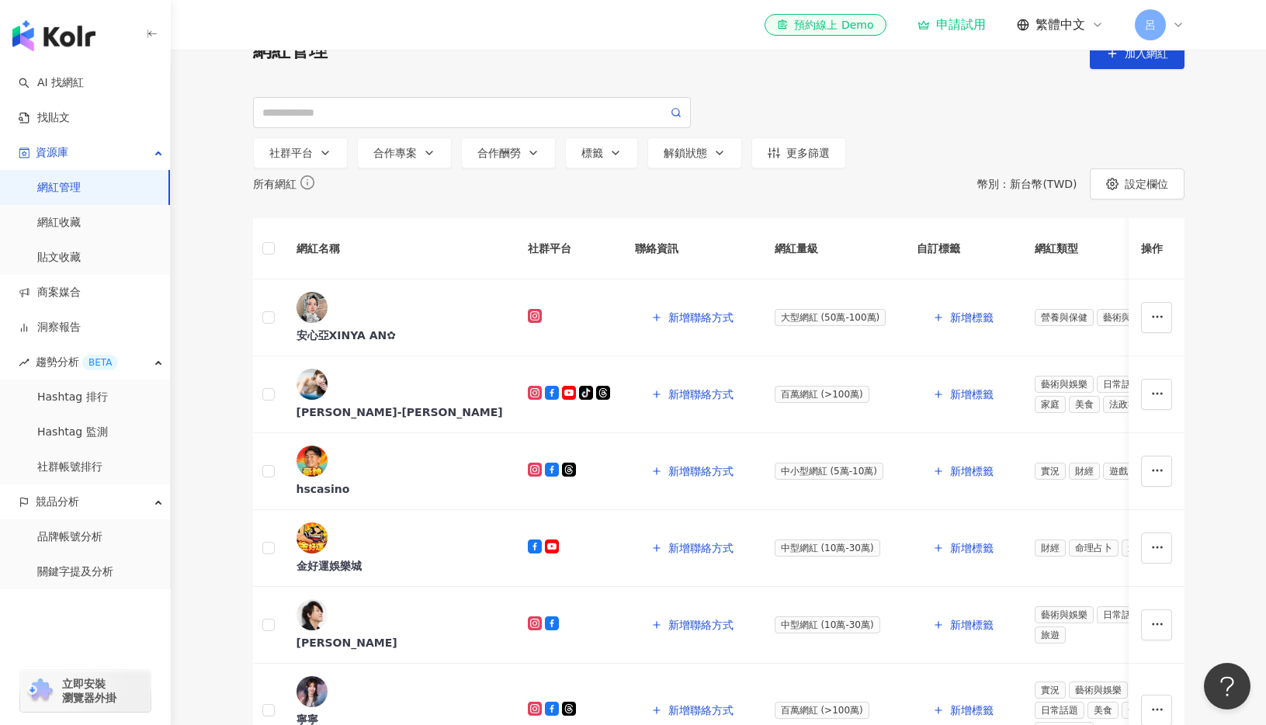
scroll to position [12, 0]
click at [85, 686] on span "立即安裝 瀏覽器外掛" at bounding box center [89, 691] width 54 height 28
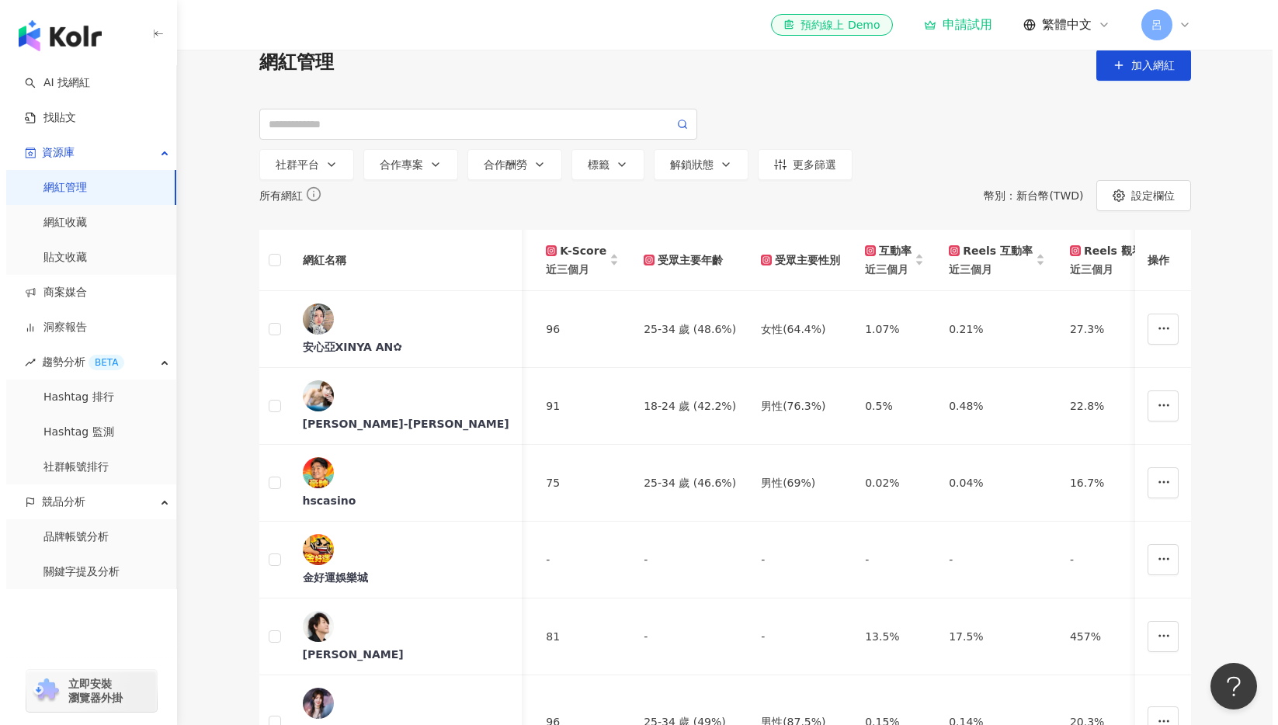
scroll to position [0, 803]
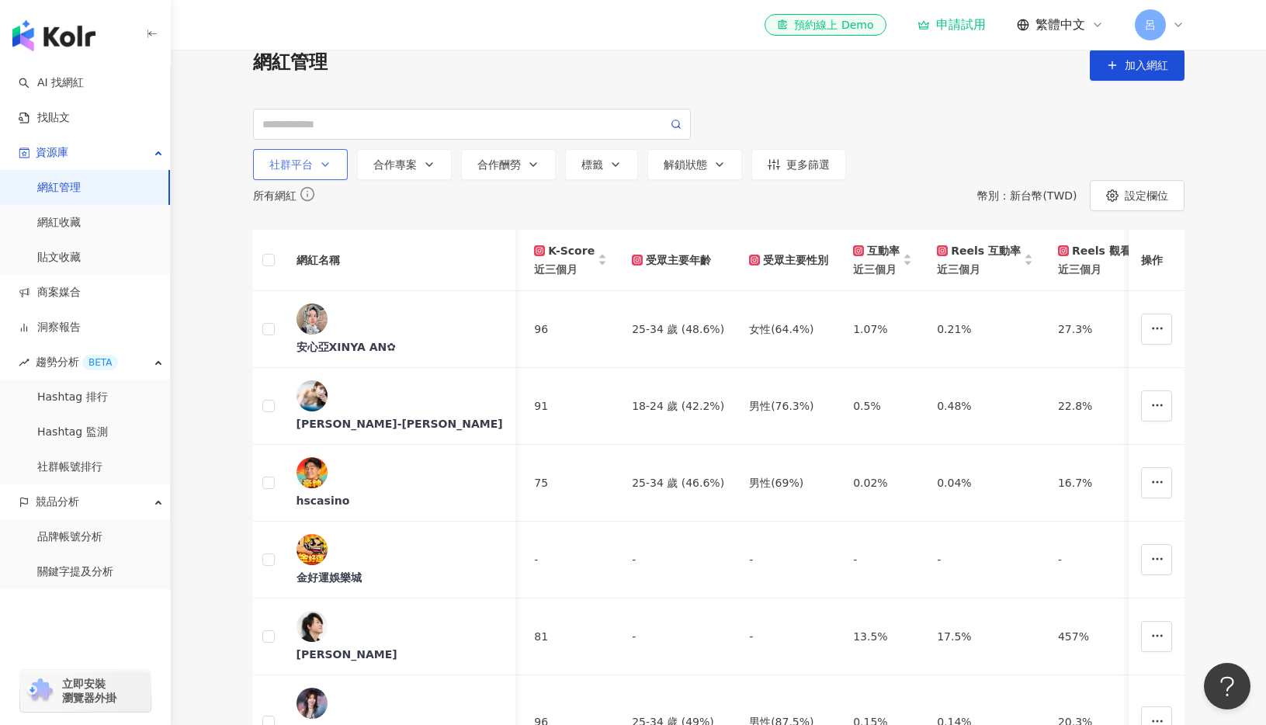
click at [324, 171] on icon "button" at bounding box center [325, 164] width 12 height 12
click at [426, 171] on icon "button" at bounding box center [429, 164] width 12 height 12
click at [546, 170] on button "合作酬勞" at bounding box center [508, 164] width 95 height 31
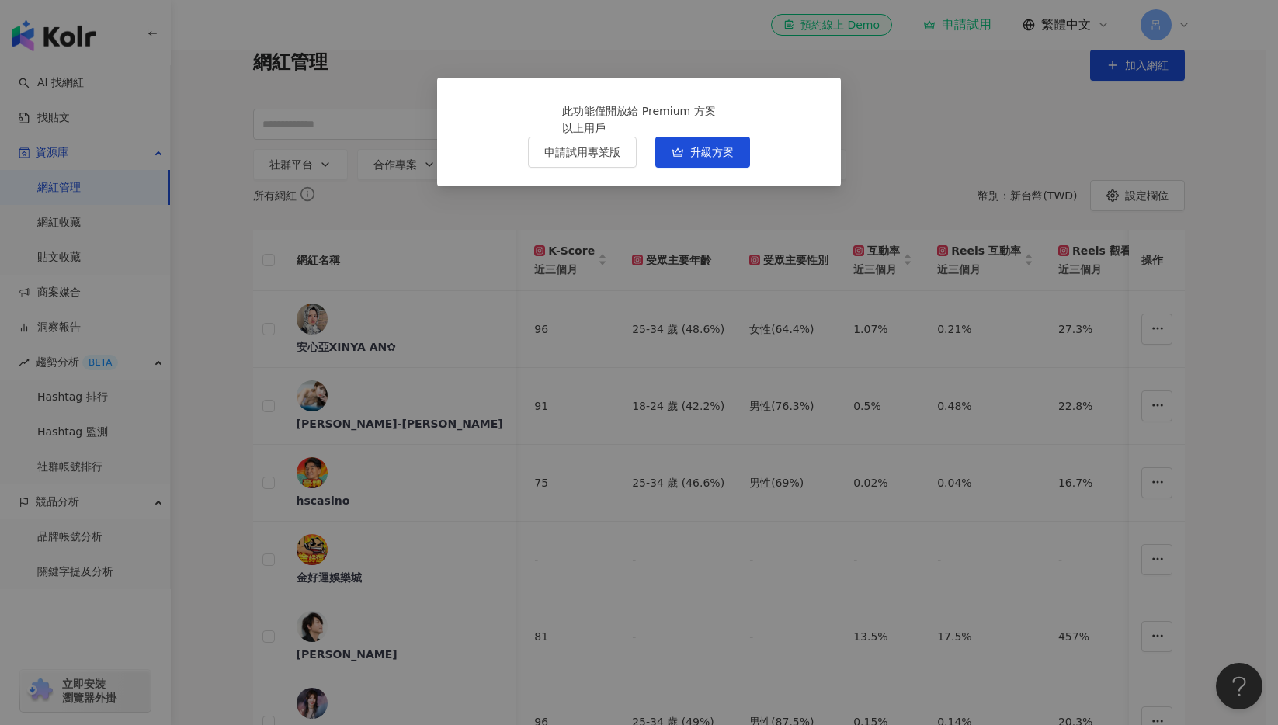
click at [1051, 195] on div "此功能僅開放給 Premium 方案 以上用戶 申請試用專業版 升級方案" at bounding box center [639, 362] width 1278 height 725
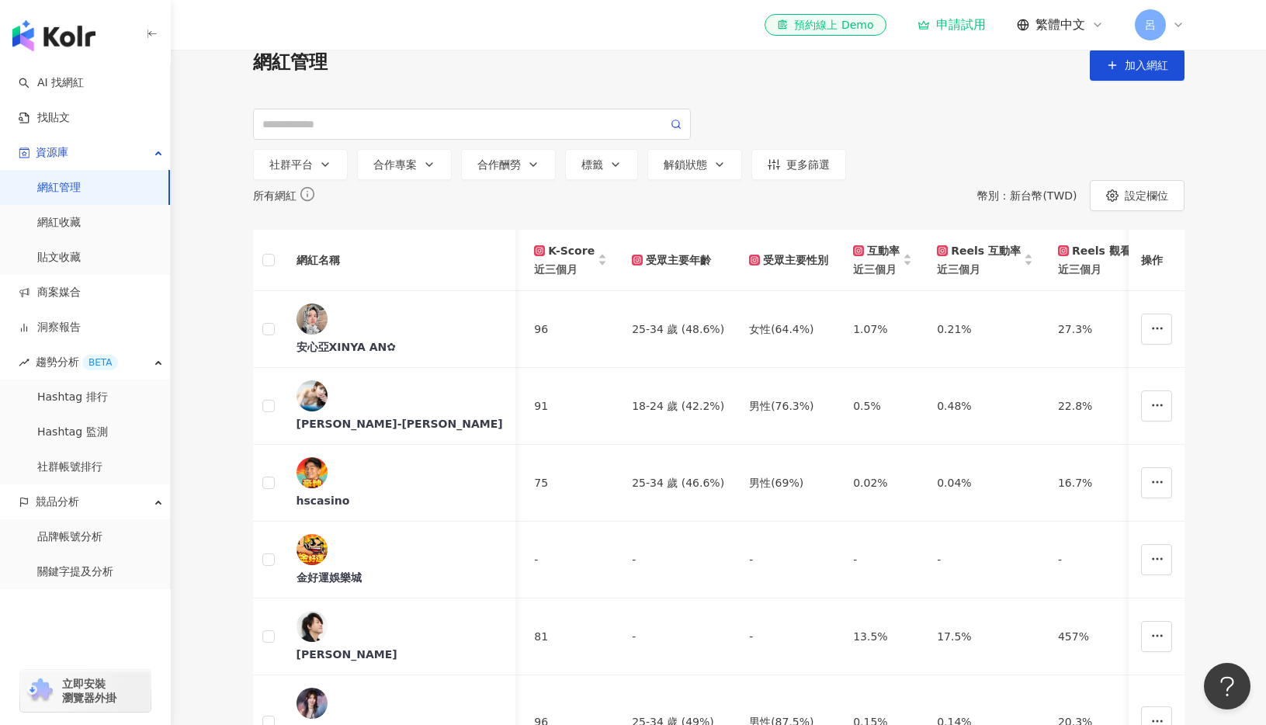
click at [612, 180] on div "網紅管理 加入網紅 社群平台 全選 Instagram Facebook YouTube tiktok-icon TikTok X 合作專案 活動商案 請選擇…" at bounding box center [718, 115] width 1095 height 130
click at [609, 171] on icon "button" at bounding box center [615, 164] width 12 height 12
click at [728, 177] on button "解鎖狀態" at bounding box center [694, 164] width 95 height 31
click at [813, 170] on div "更多篩選" at bounding box center [799, 164] width 62 height 12
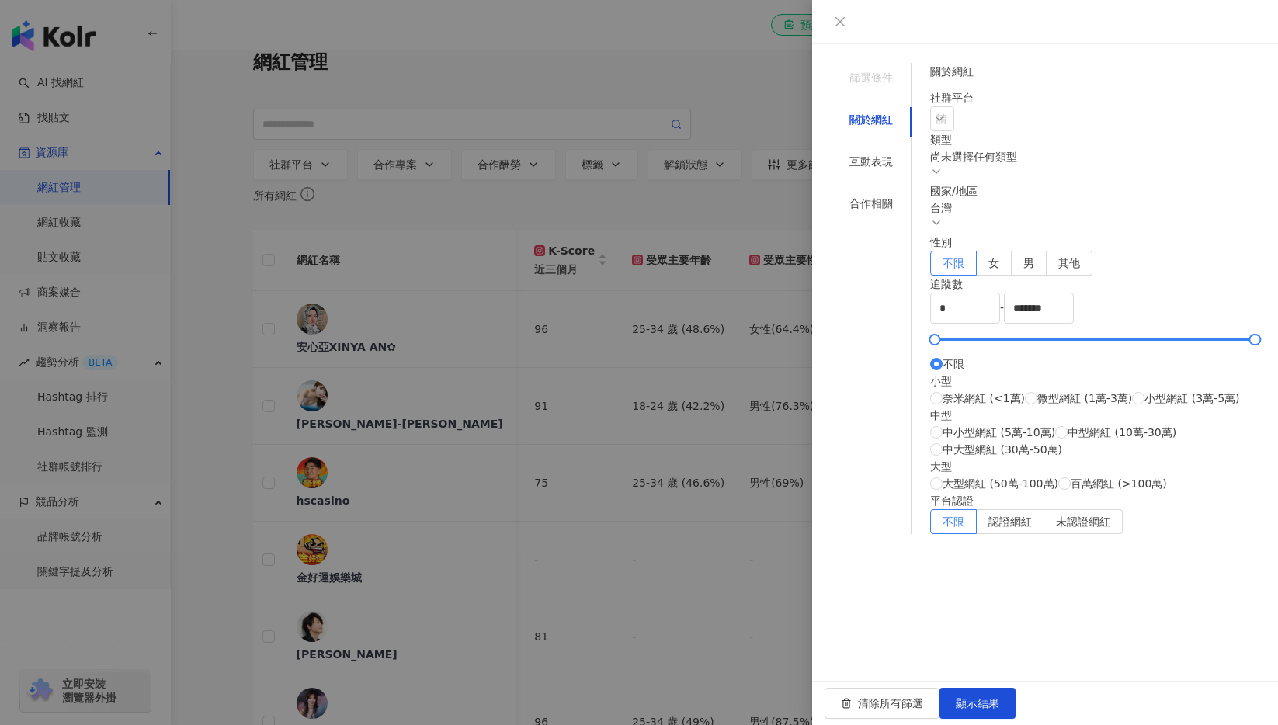
scroll to position [0, 0]
click at [856, 153] on div "互動表現" at bounding box center [870, 161] width 43 height 17
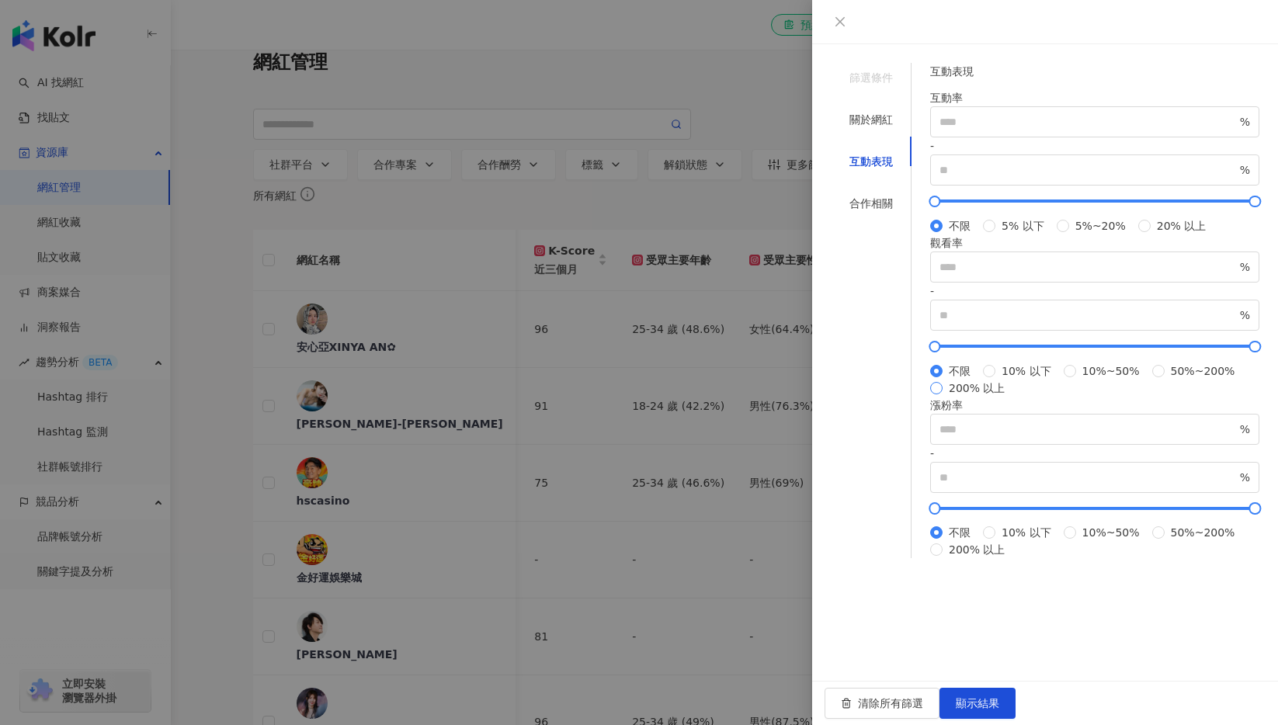
scroll to position [210, 0]
click at [856, 195] on div "合作相關" at bounding box center [870, 203] width 43 height 17
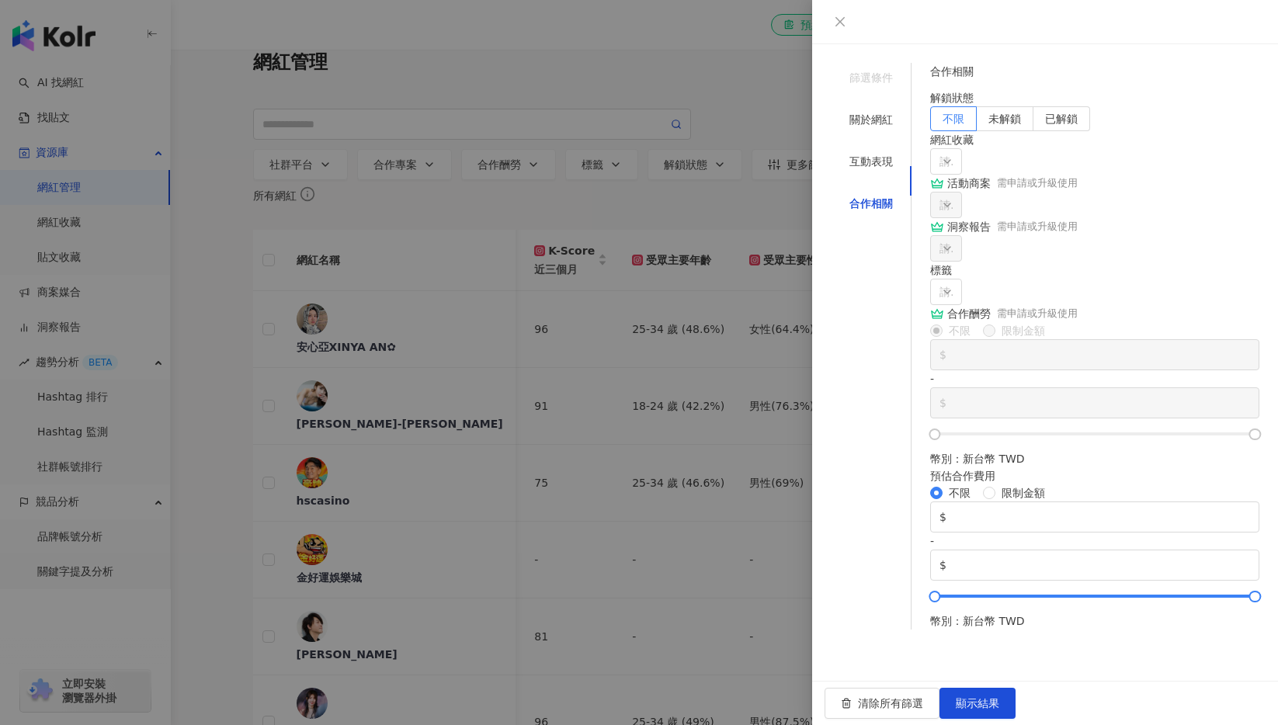
scroll to position [113, 0]
click at [868, 111] on div "關於網紅" at bounding box center [870, 119] width 43 height 17
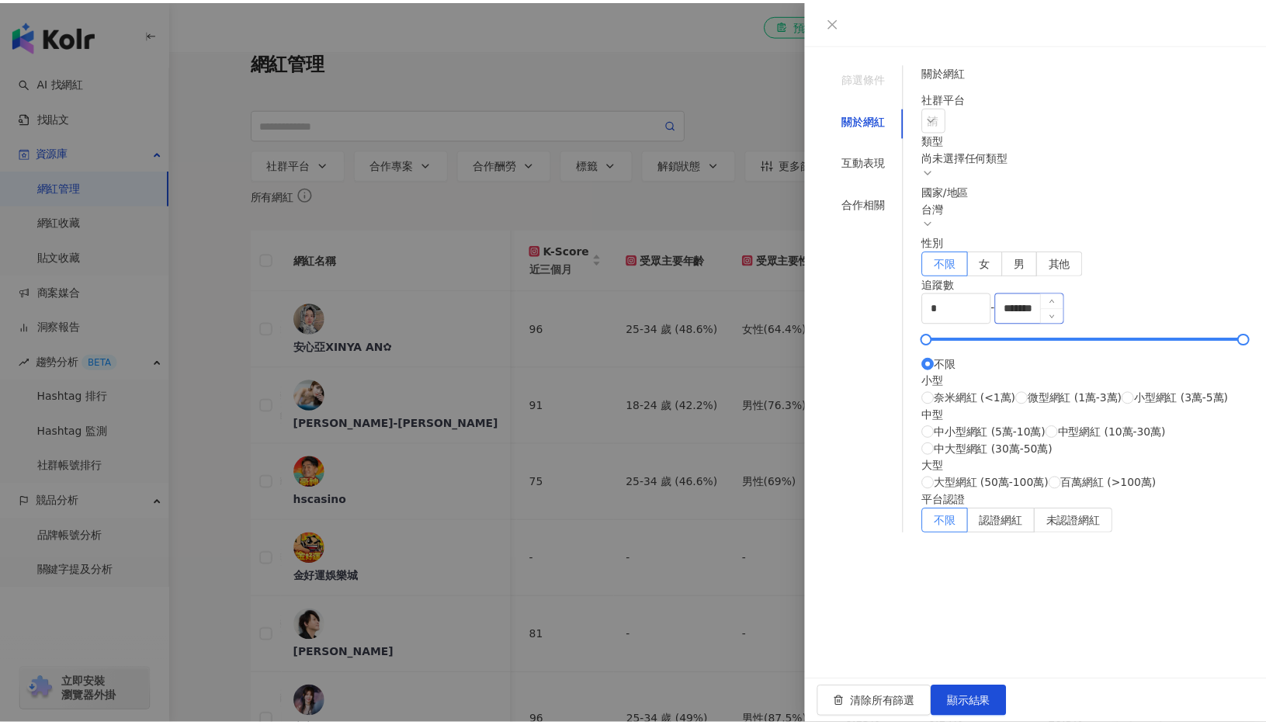
scroll to position [0, 0]
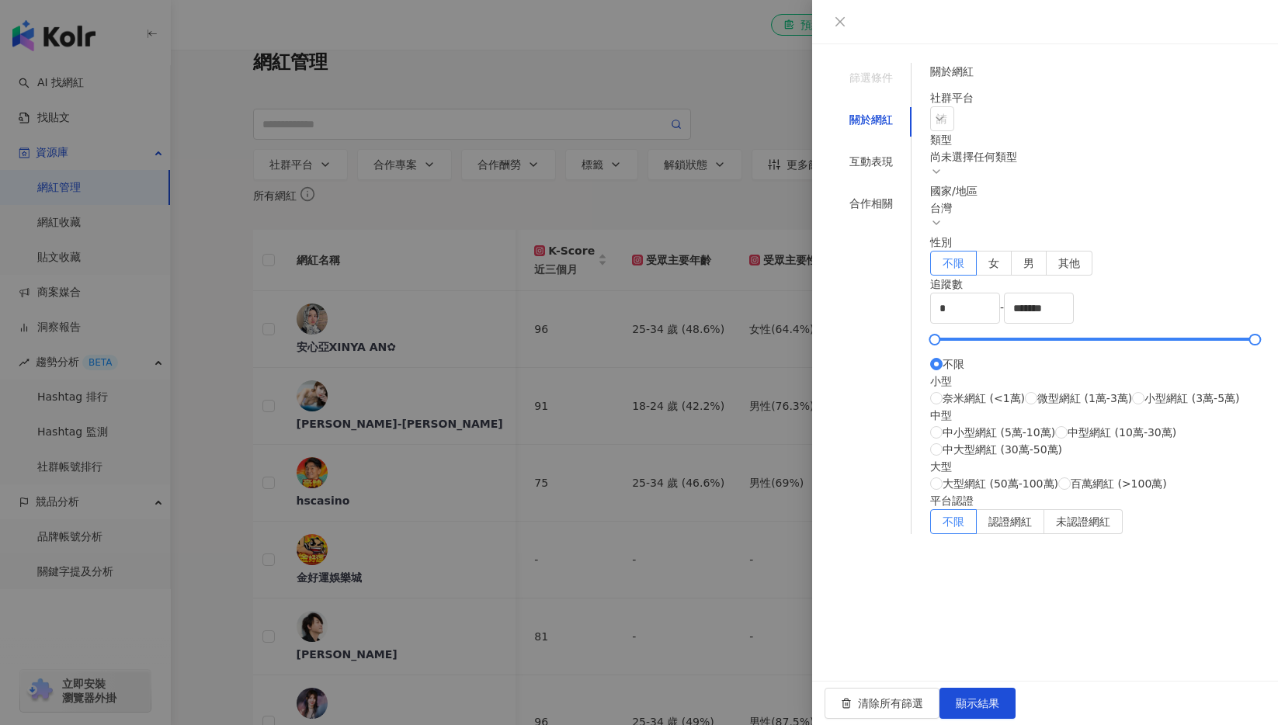
click at [793, 245] on div at bounding box center [639, 362] width 1278 height 725
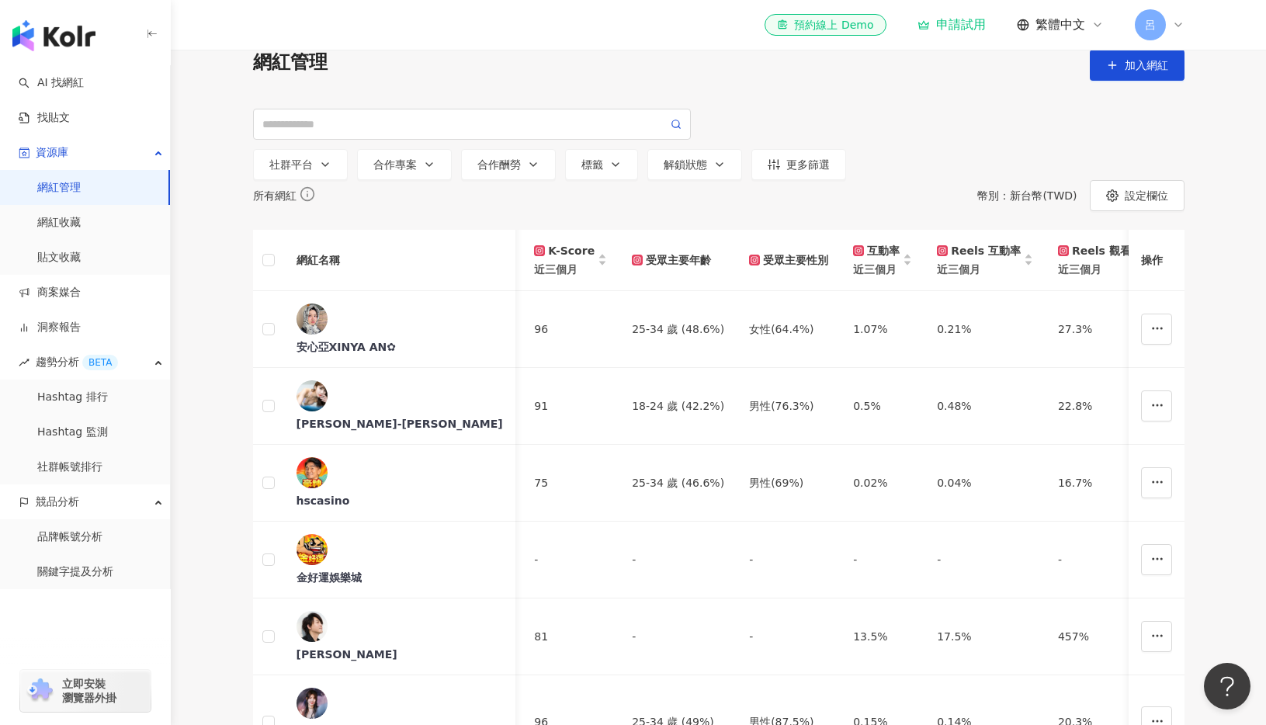
click at [1227, 402] on main "網紅管理 加入網紅 社群平台 全選 Instagram Facebook YouTube tiktok-icon TikTok X 合作專案 活動商案 請選擇…" at bounding box center [718, 673] width 1095 height 1247
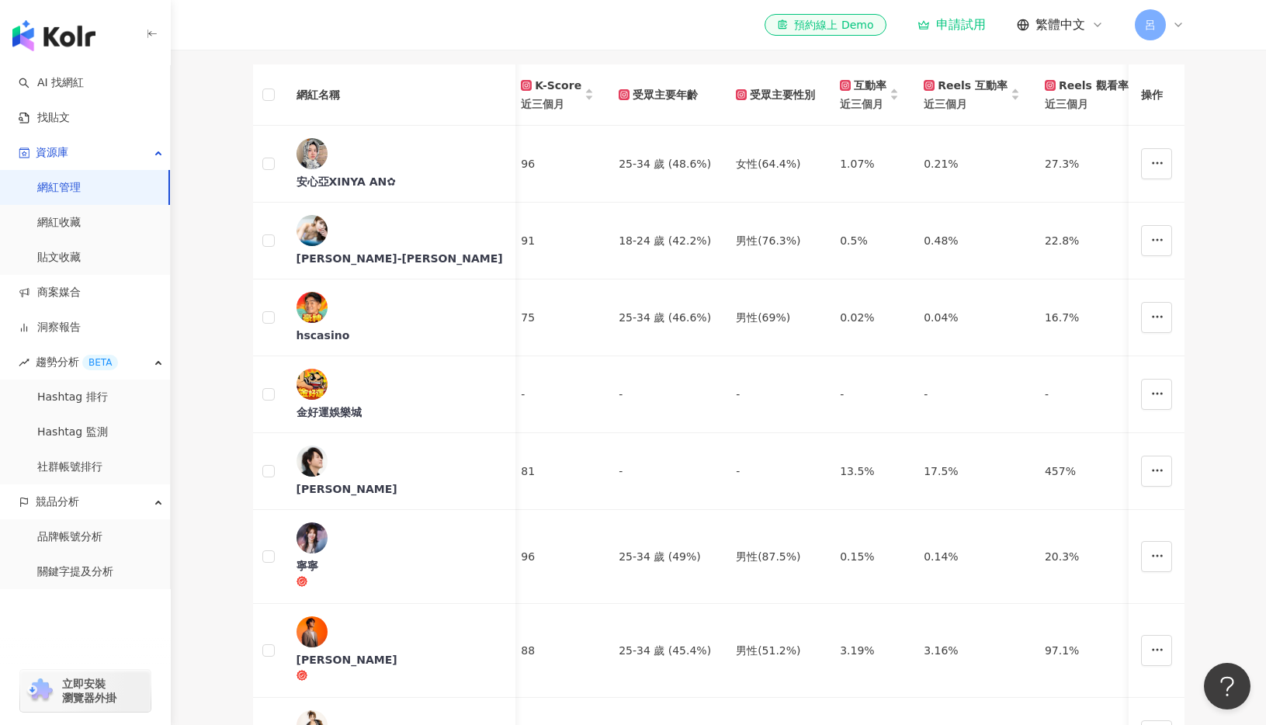
scroll to position [168, 0]
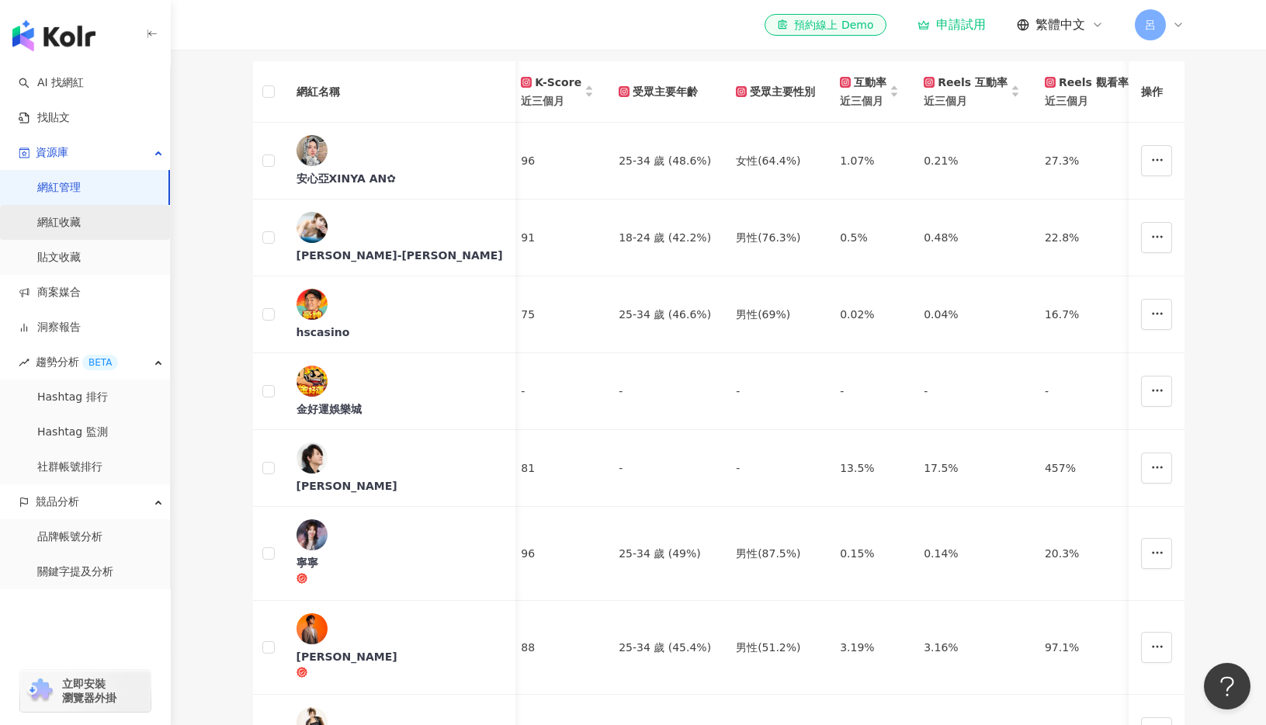
click at [64, 218] on link "網紅收藏" at bounding box center [58, 223] width 43 height 16
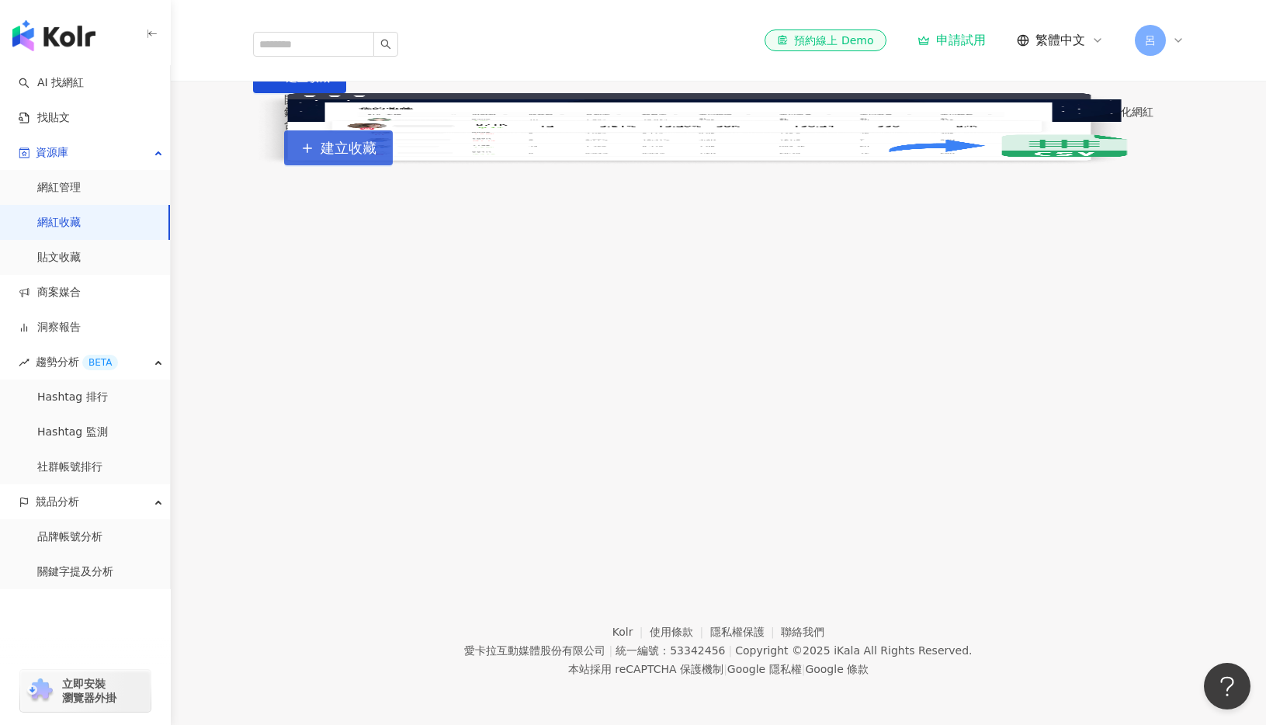
click at [376, 157] on span "建立收藏" at bounding box center [349, 148] width 56 height 17
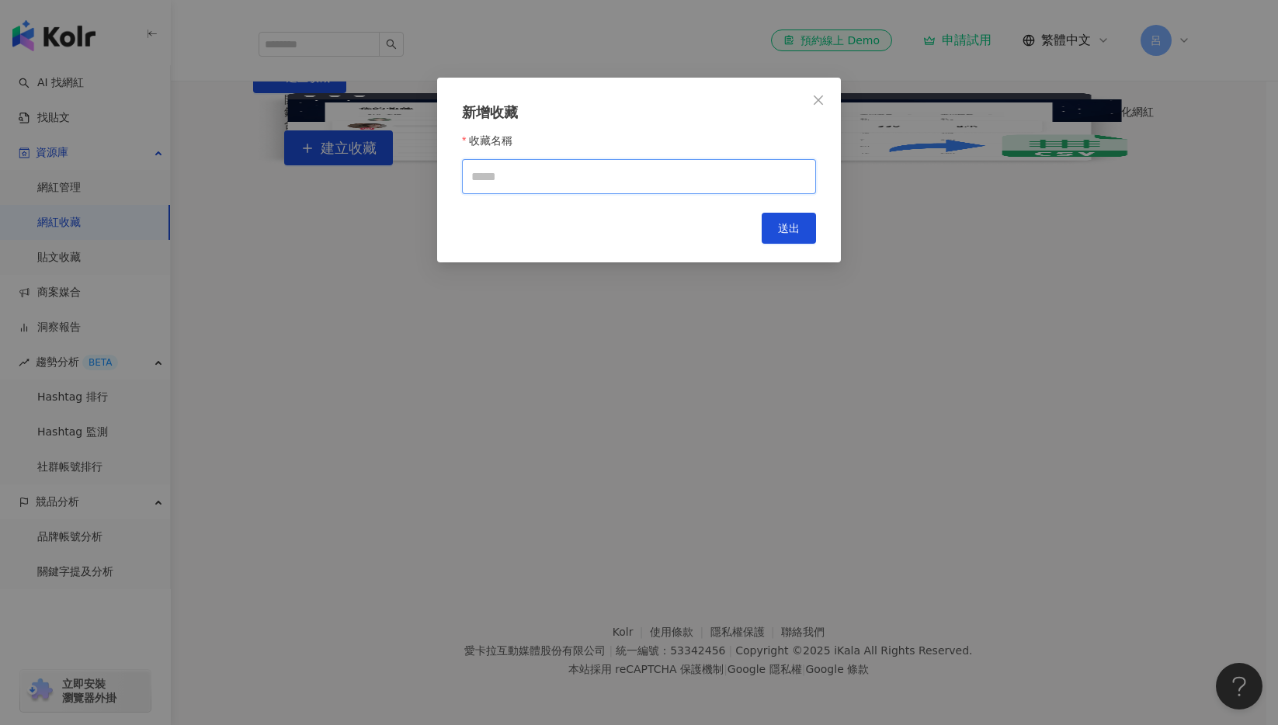
click at [695, 189] on input "收藏名稱" at bounding box center [639, 176] width 354 height 35
click at [817, 95] on icon "close" at bounding box center [818, 100] width 12 height 12
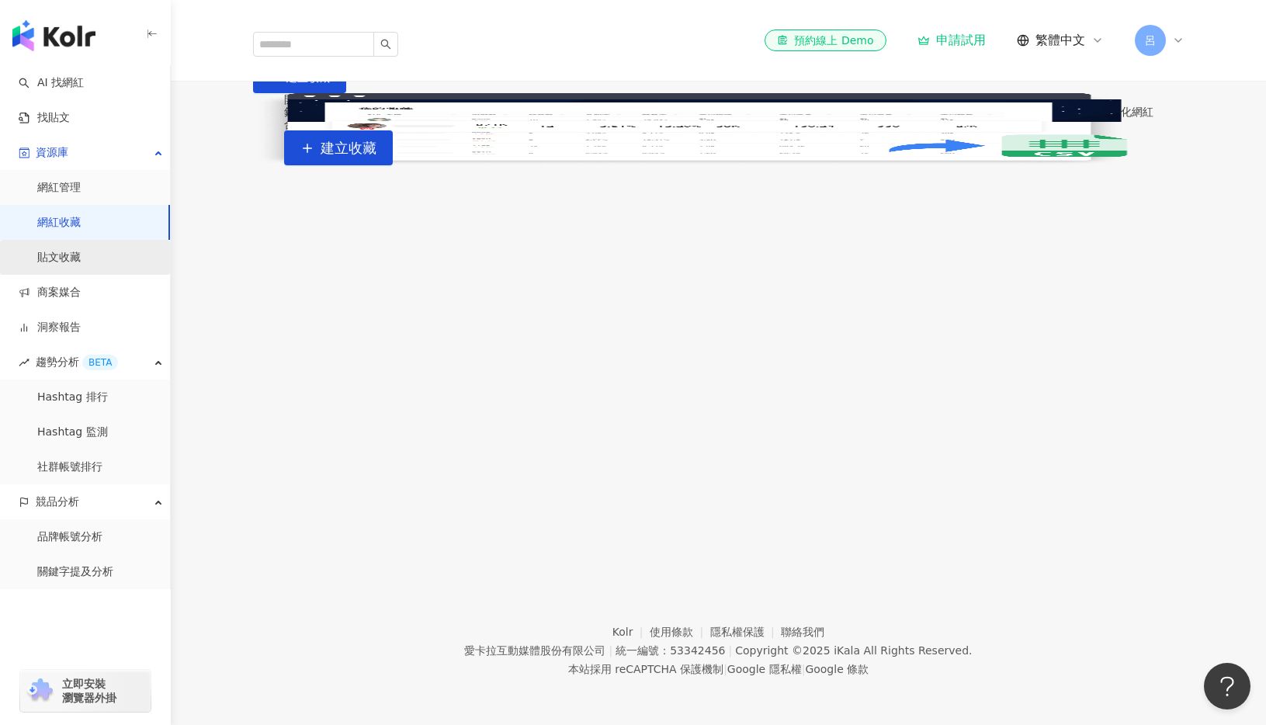
click at [45, 256] on link "貼文收藏" at bounding box center [58, 258] width 43 height 16
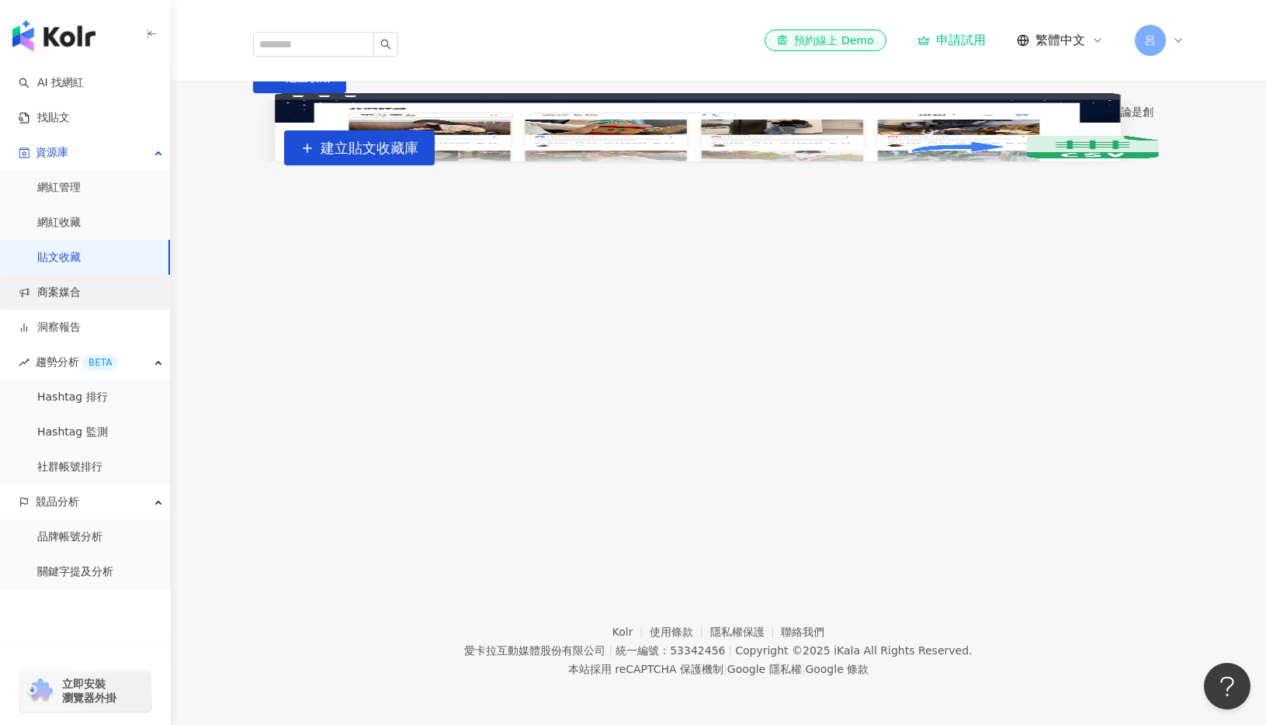
click at [54, 285] on link "商案媒合" at bounding box center [50, 293] width 62 height 16
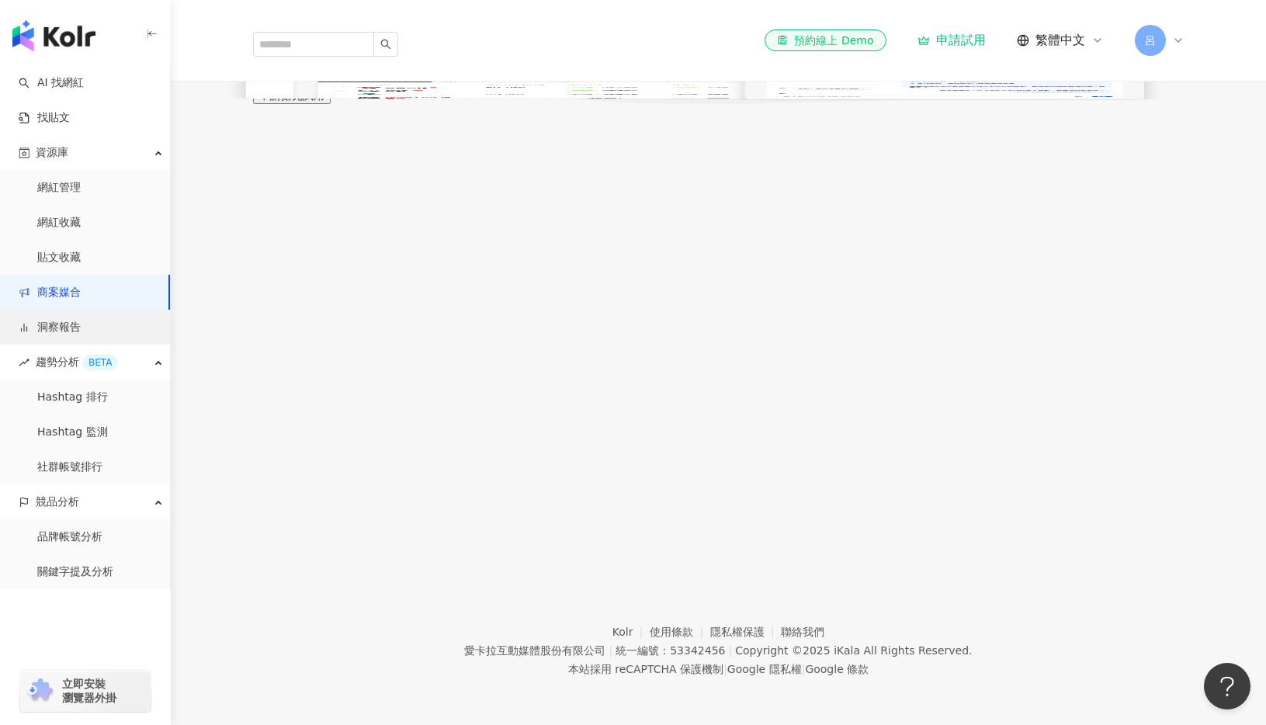
click at [50, 327] on link "洞察報告" at bounding box center [50, 328] width 62 height 16
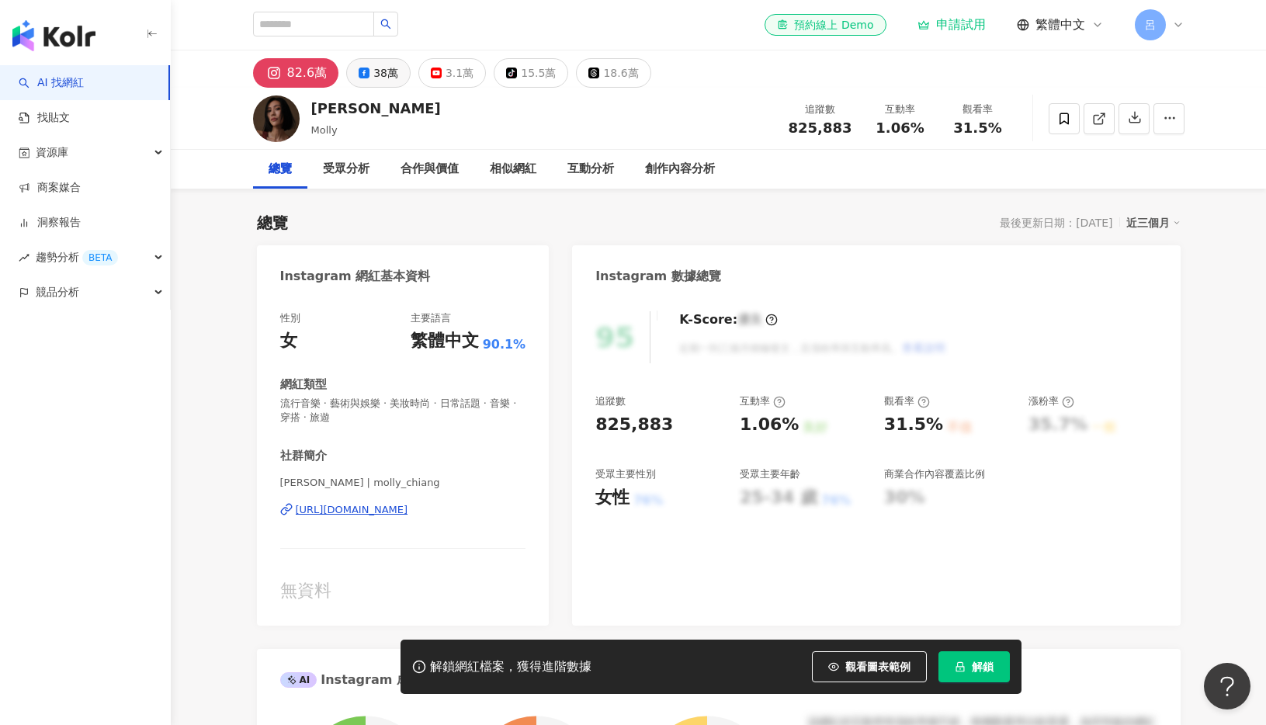
click at [385, 82] on div "38萬" at bounding box center [385, 73] width 25 height 22
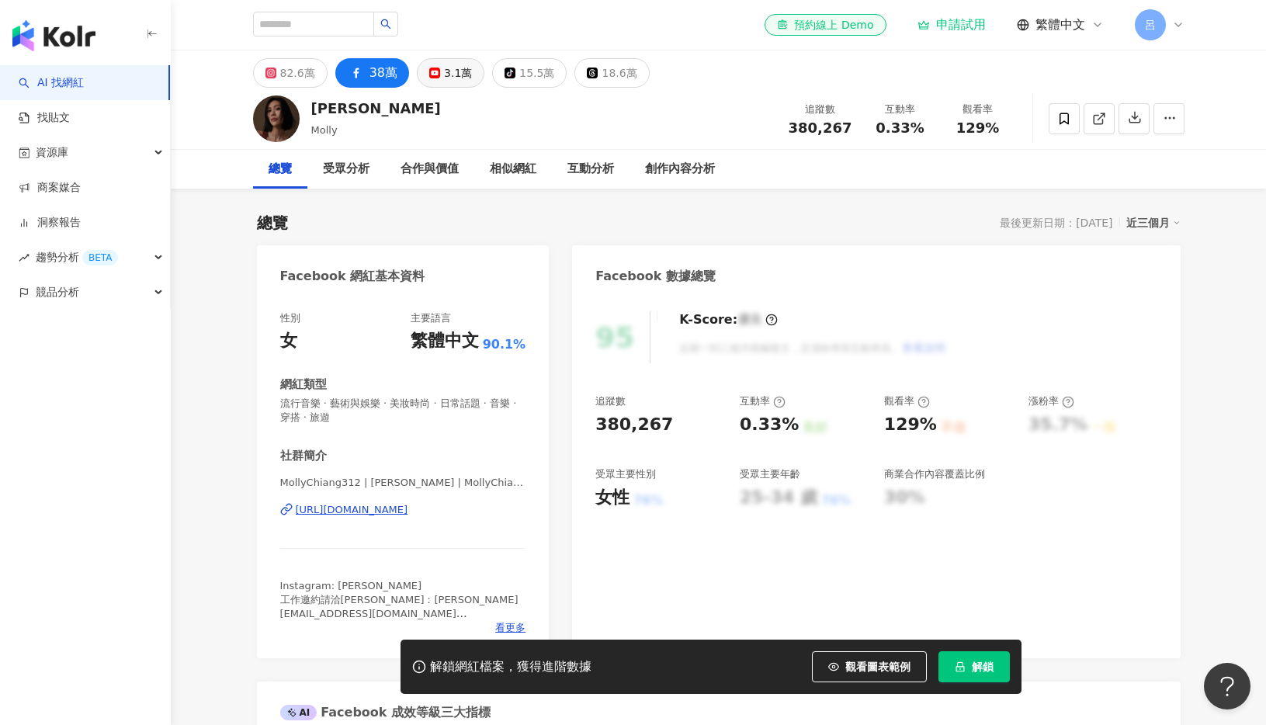
click at [444, 78] on div "3.1萬" at bounding box center [458, 73] width 28 height 22
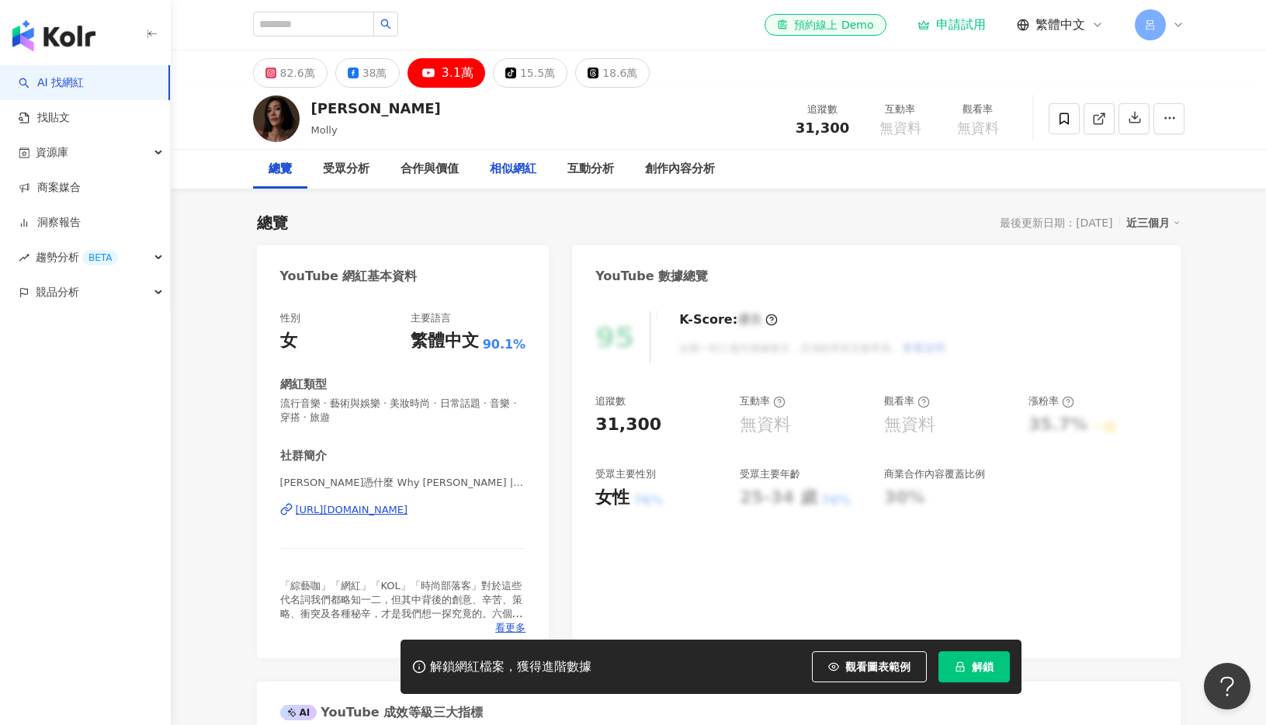
click at [506, 175] on div "相似網紅" at bounding box center [513, 169] width 47 height 19
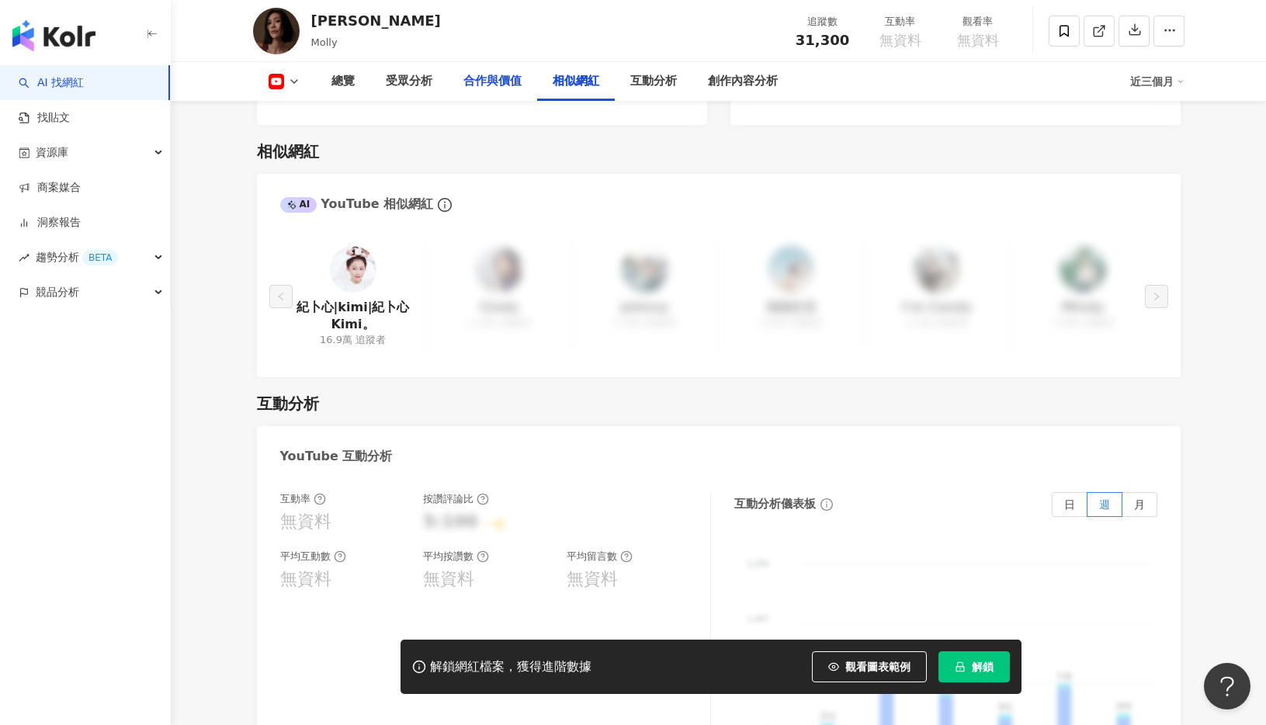
click at [484, 85] on div "合作與價值" at bounding box center [492, 81] width 58 height 19
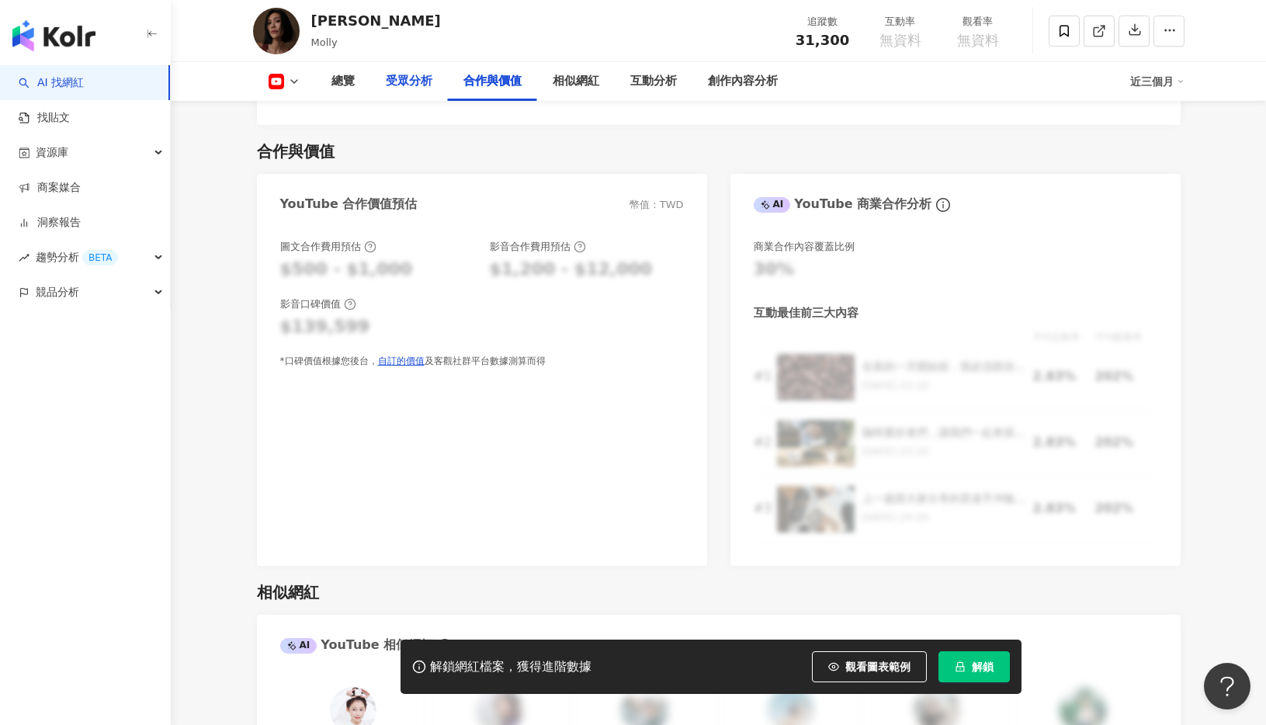
click at [411, 86] on div "受眾分析" at bounding box center [409, 81] width 47 height 19
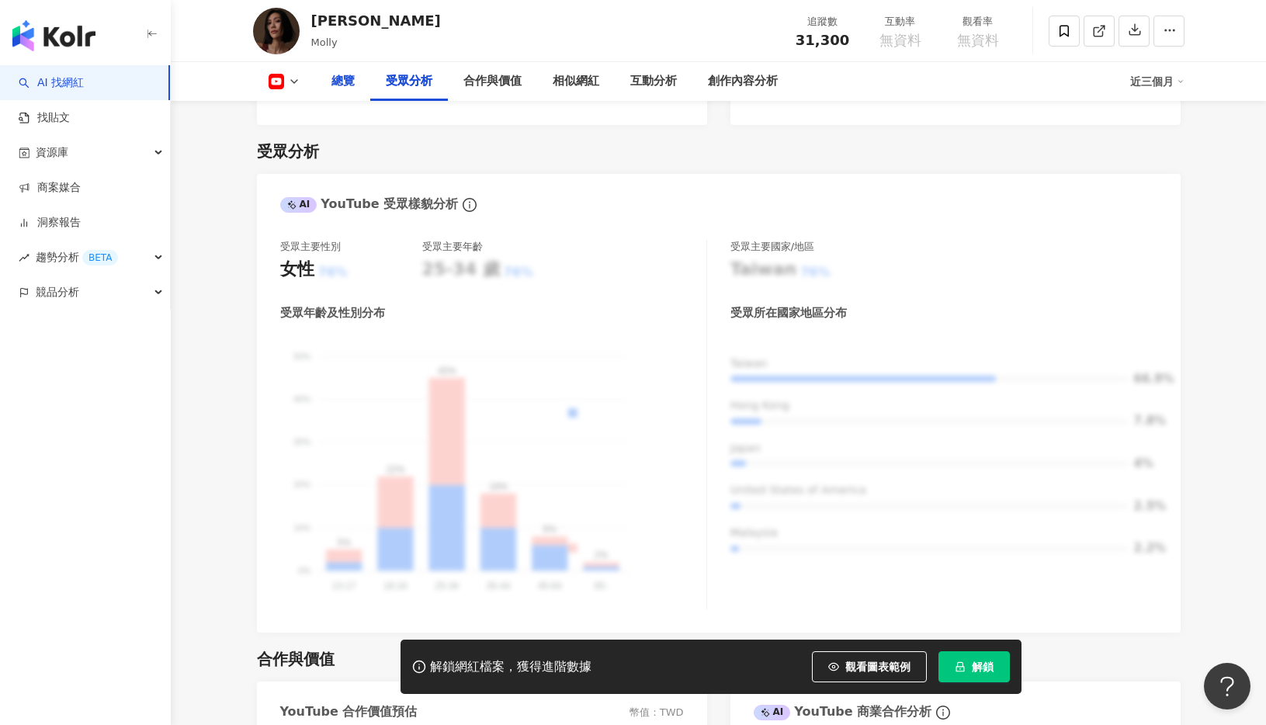
click at [339, 78] on div "總覽" at bounding box center [342, 81] width 23 height 19
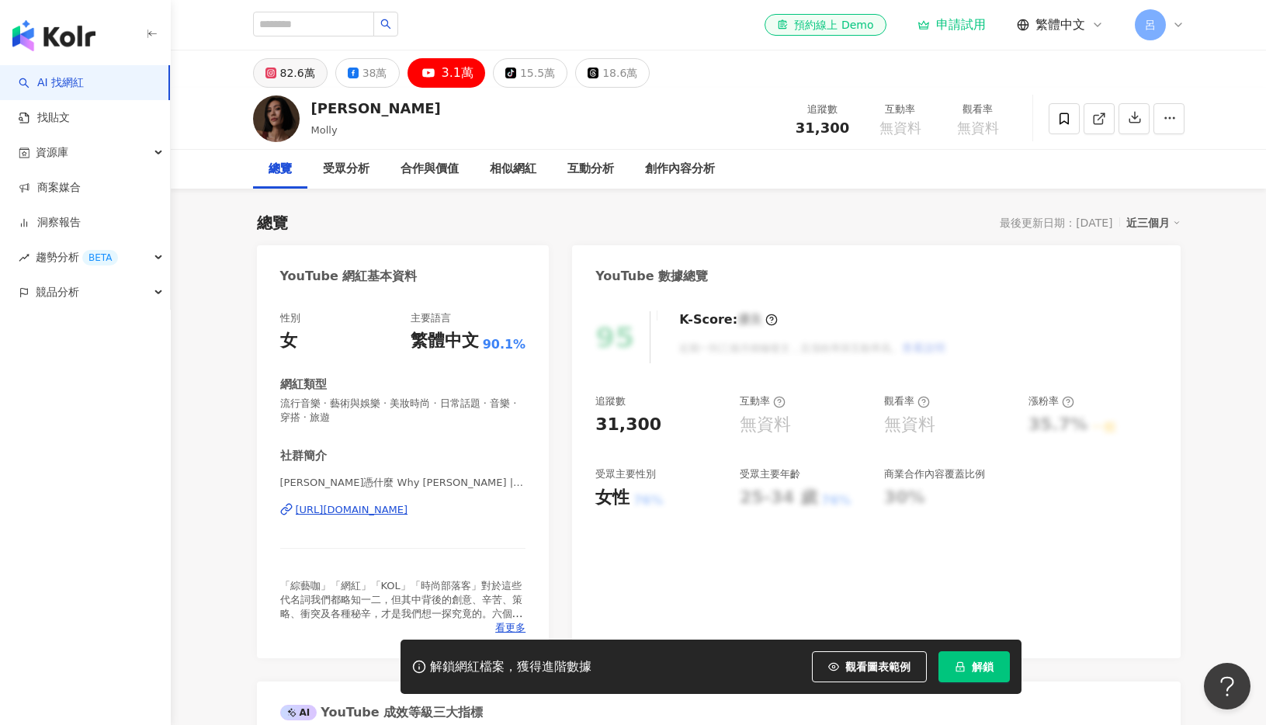
click at [291, 74] on div "82.6萬" at bounding box center [297, 73] width 35 height 22
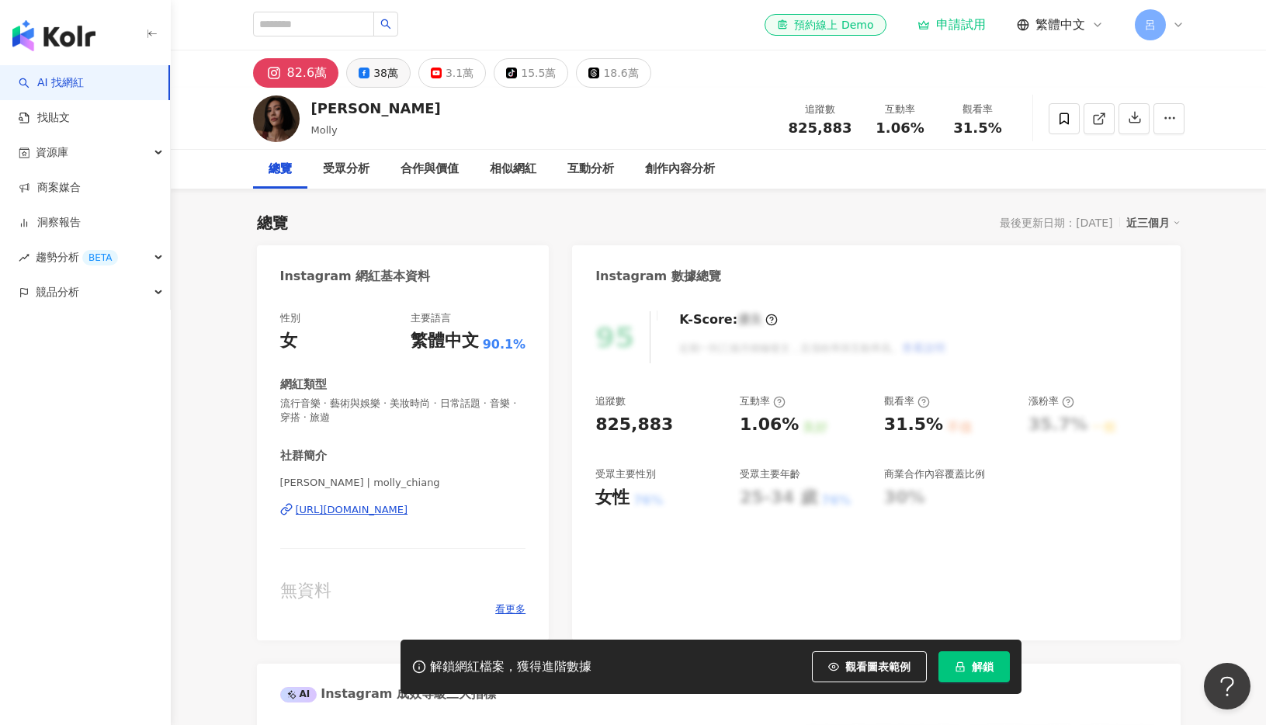
click at [364, 75] on icon at bounding box center [364, 73] width 11 height 11
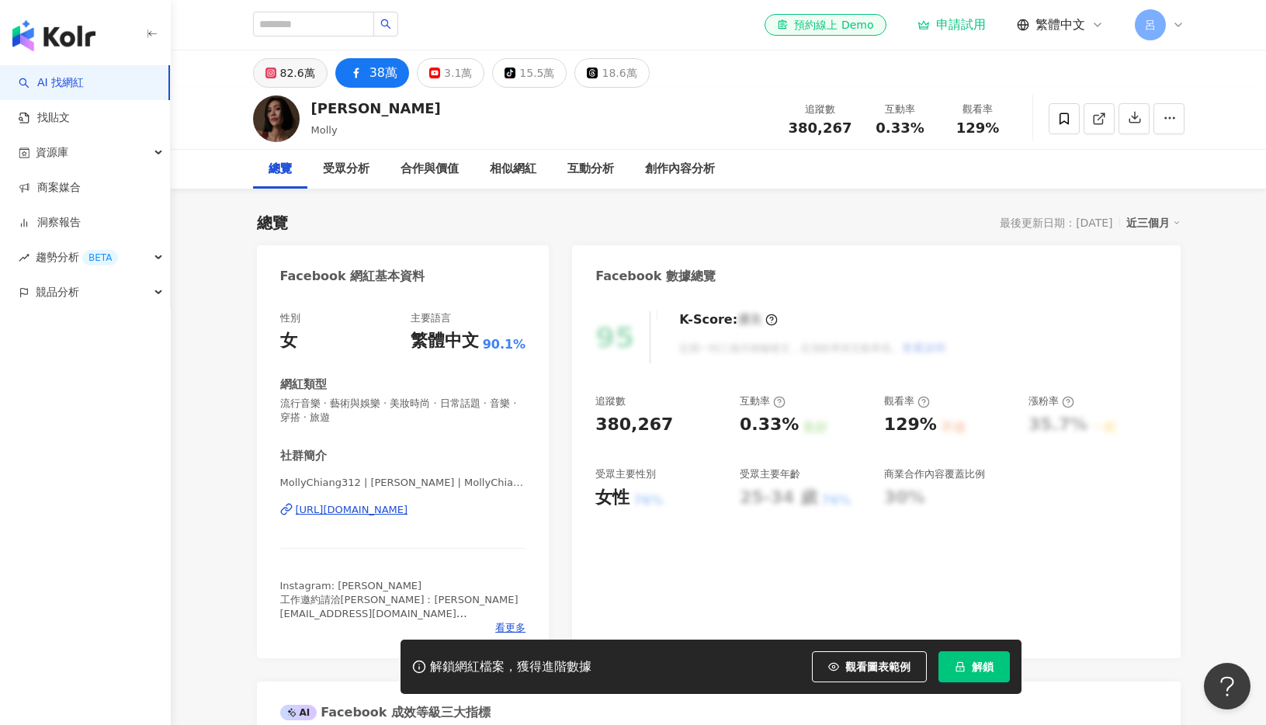
click at [276, 75] on button "82.6萬" at bounding box center [290, 72] width 75 height 29
